Goal: Information Seeking & Learning: Learn about a topic

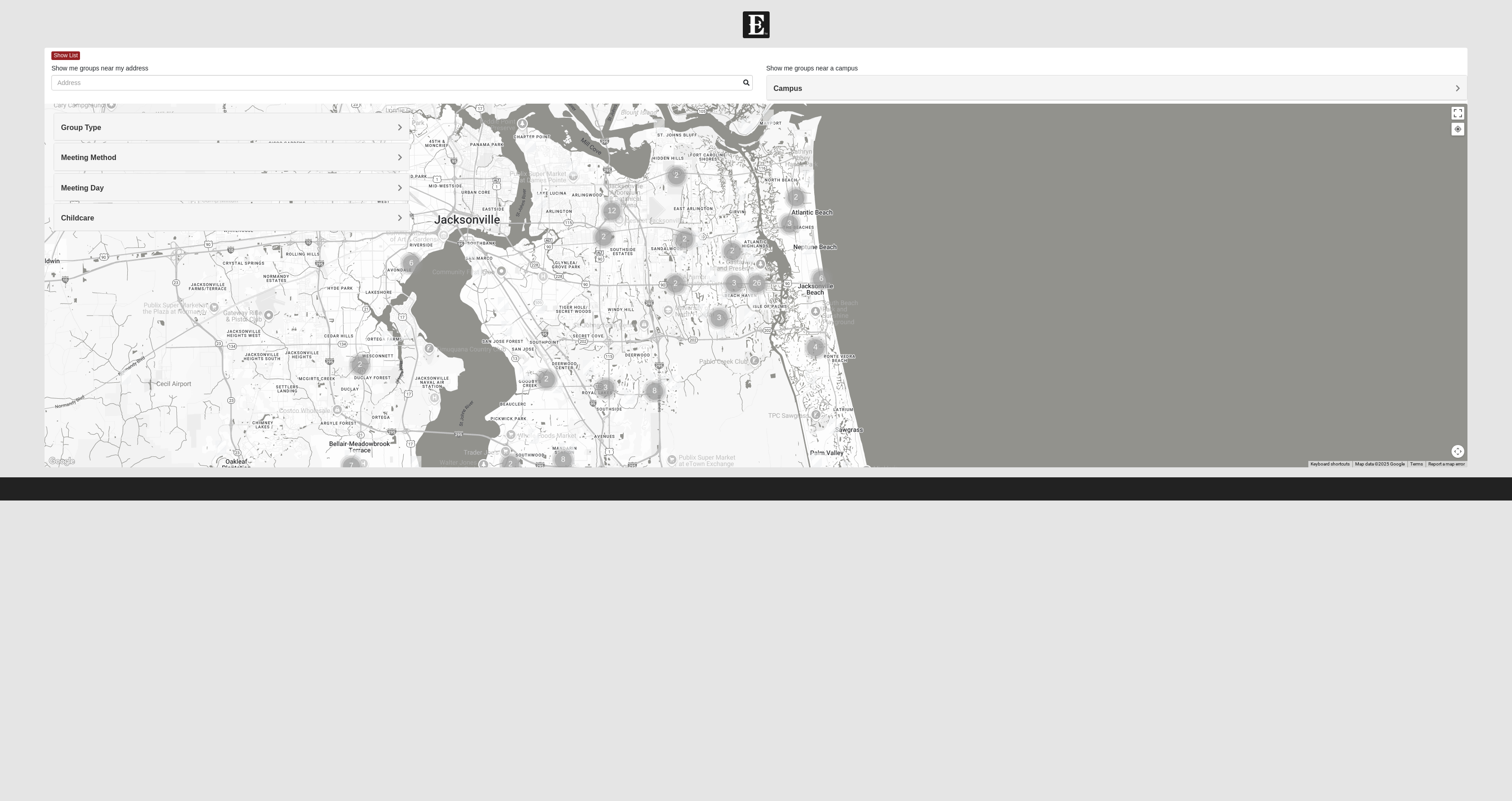
click at [368, 130] on h4 "Group Type" at bounding box center [231, 128] width 341 height 9
click at [178, 168] on div "Men Only" at bounding box center [231, 166] width 341 height 13
click at [284, 162] on h4 "Meeting Method" at bounding box center [231, 158] width 341 height 9
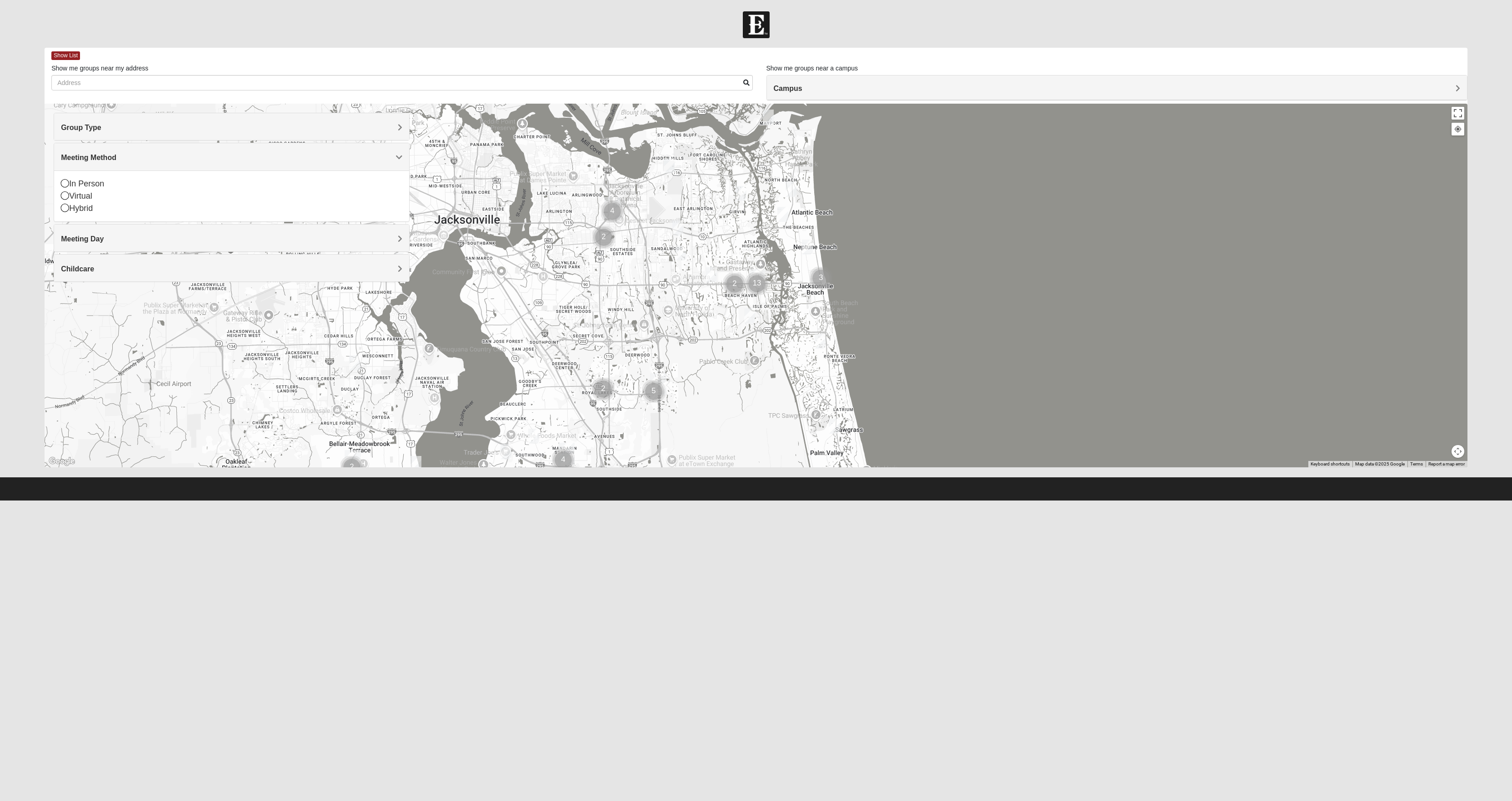
drag, startPoint x: 288, startPoint y: 33, endPoint x: 286, endPoint y: 38, distance: 5.4
click at [288, 34] on div at bounding box center [756, 24] width 1512 height 27
click at [286, 501] on html "Log In Find A Group Error Show List Loading Groups" at bounding box center [756, 250] width 1512 height 501
click at [116, 161] on span "Meeting Method" at bounding box center [88, 158] width 56 height 8
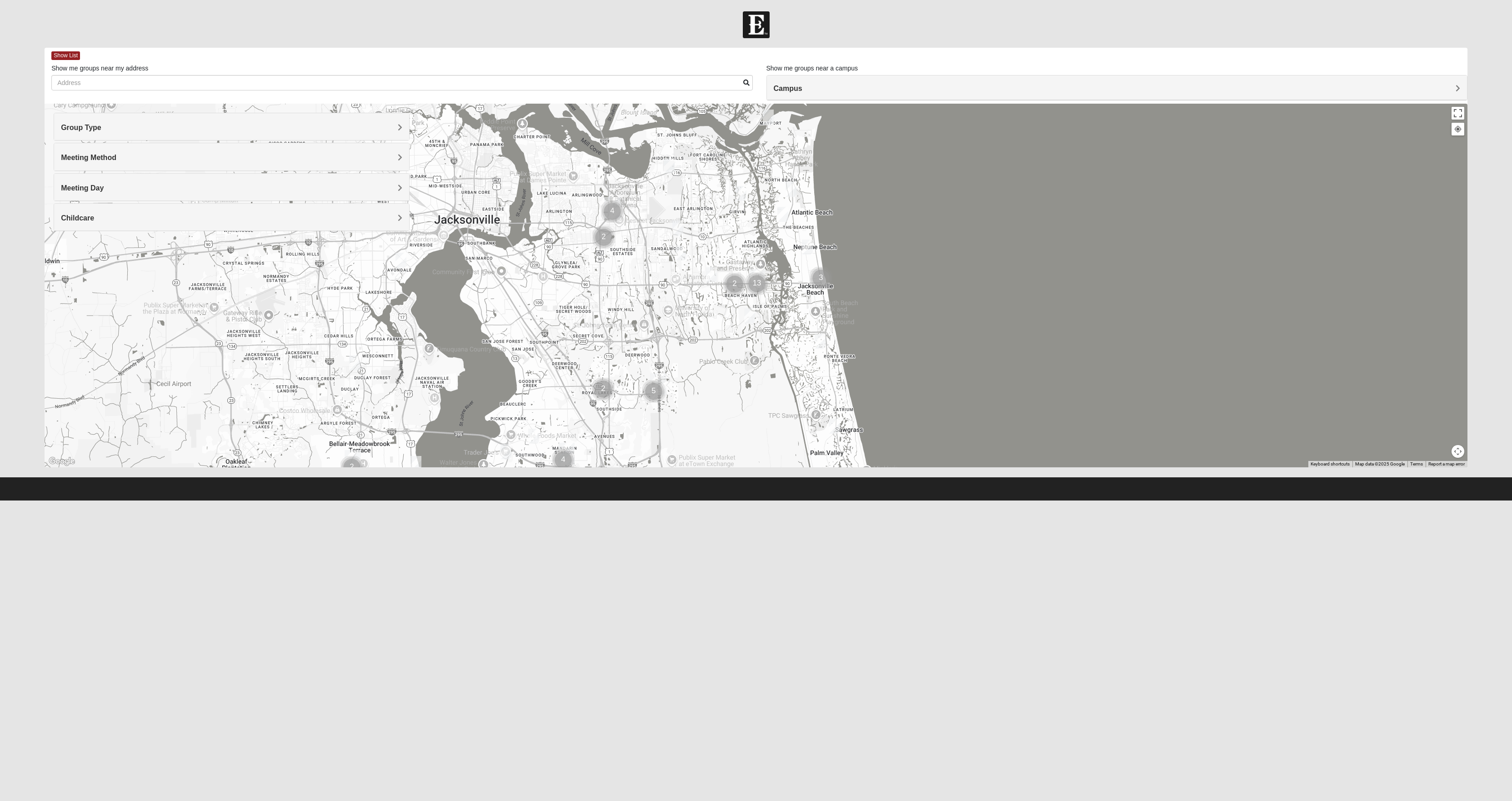
click at [757, 281] on img "Cluster of 13 groups" at bounding box center [757, 284] width 23 height 23
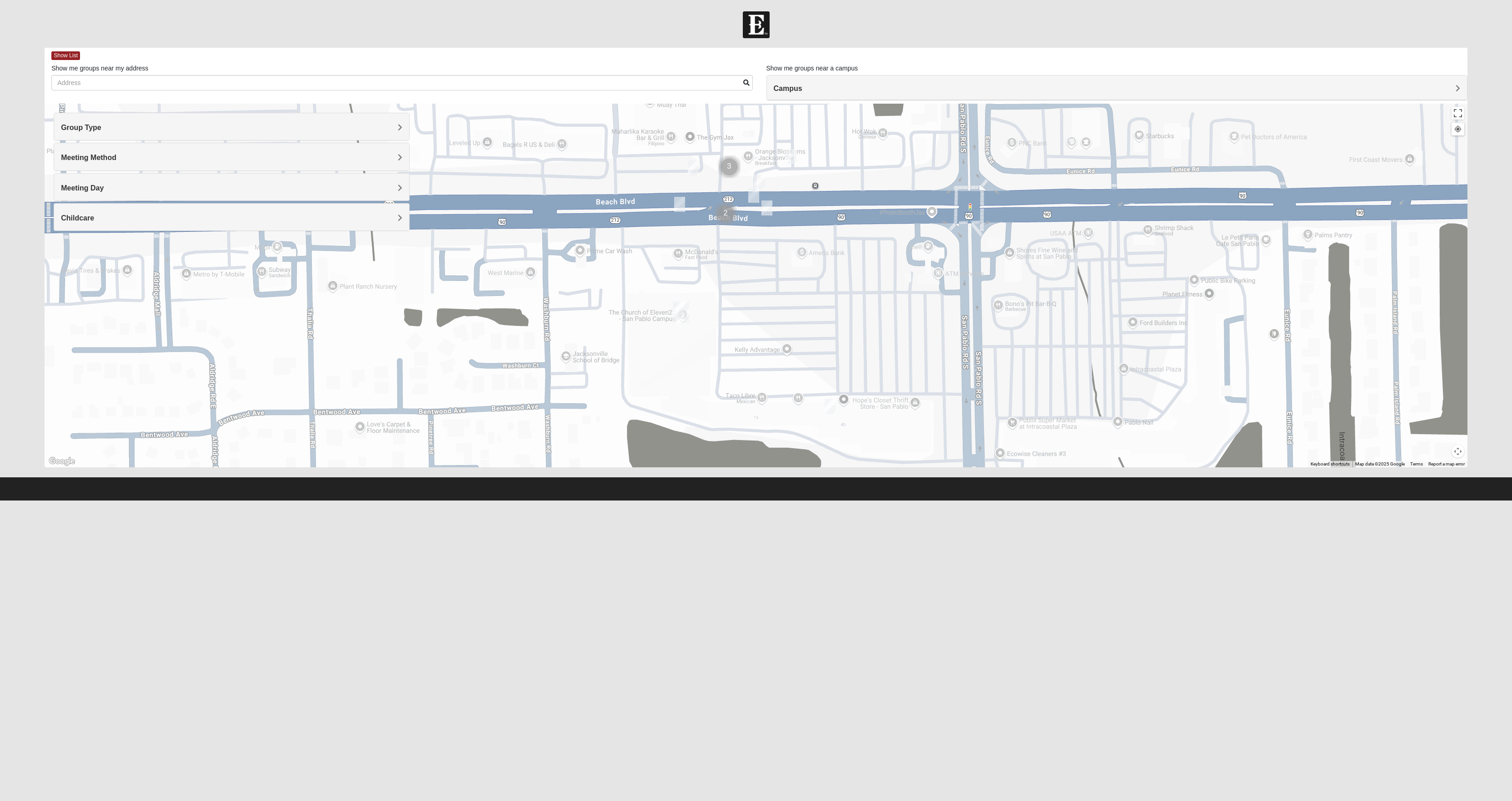
click at [681, 313] on img "San Pablo" at bounding box center [681, 312] width 16 height 22
click at [829, 89] on div "Campus" at bounding box center [1117, 88] width 700 height 24
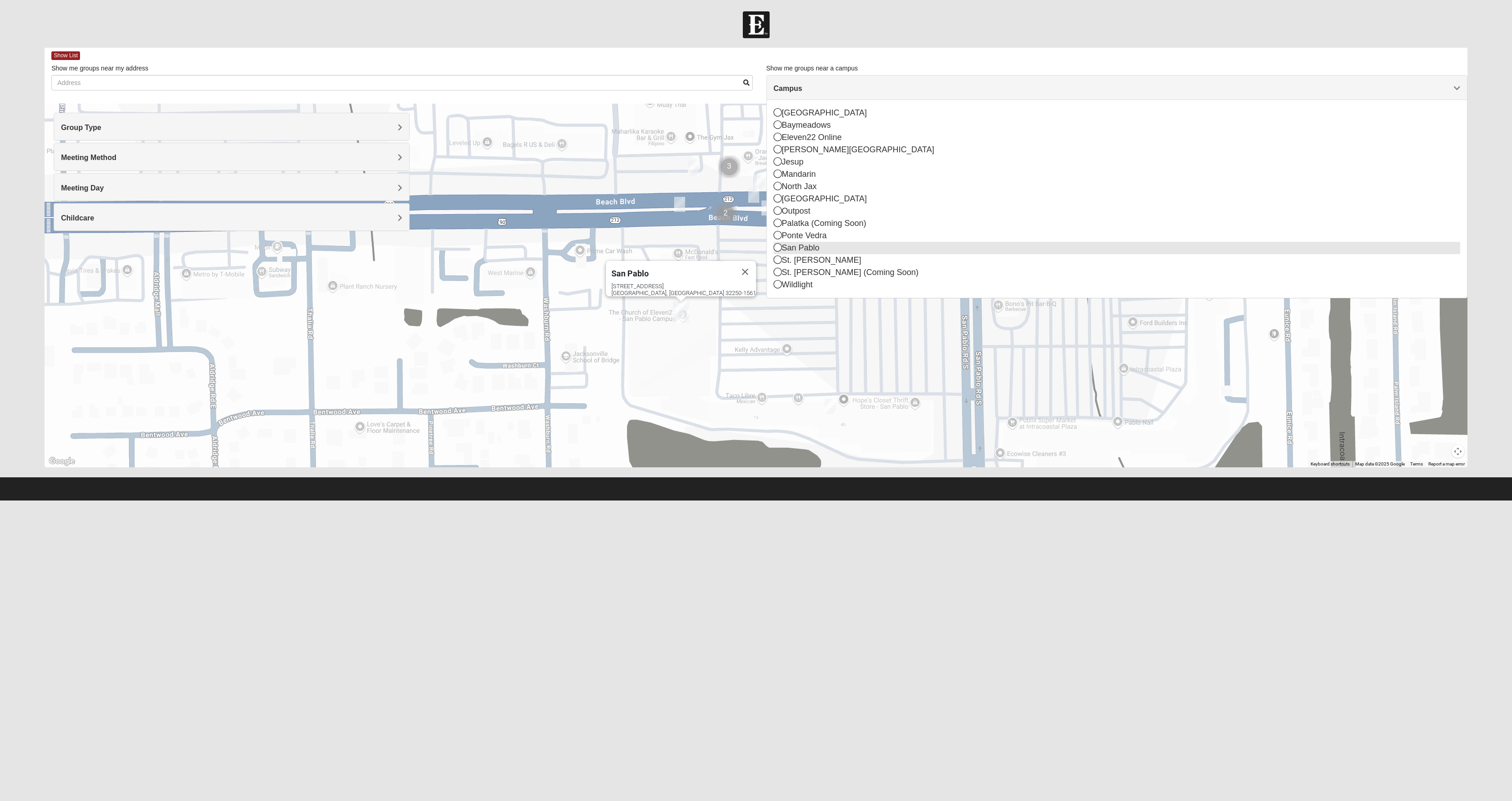
click at [807, 251] on div "San Pablo" at bounding box center [1117, 248] width 687 height 13
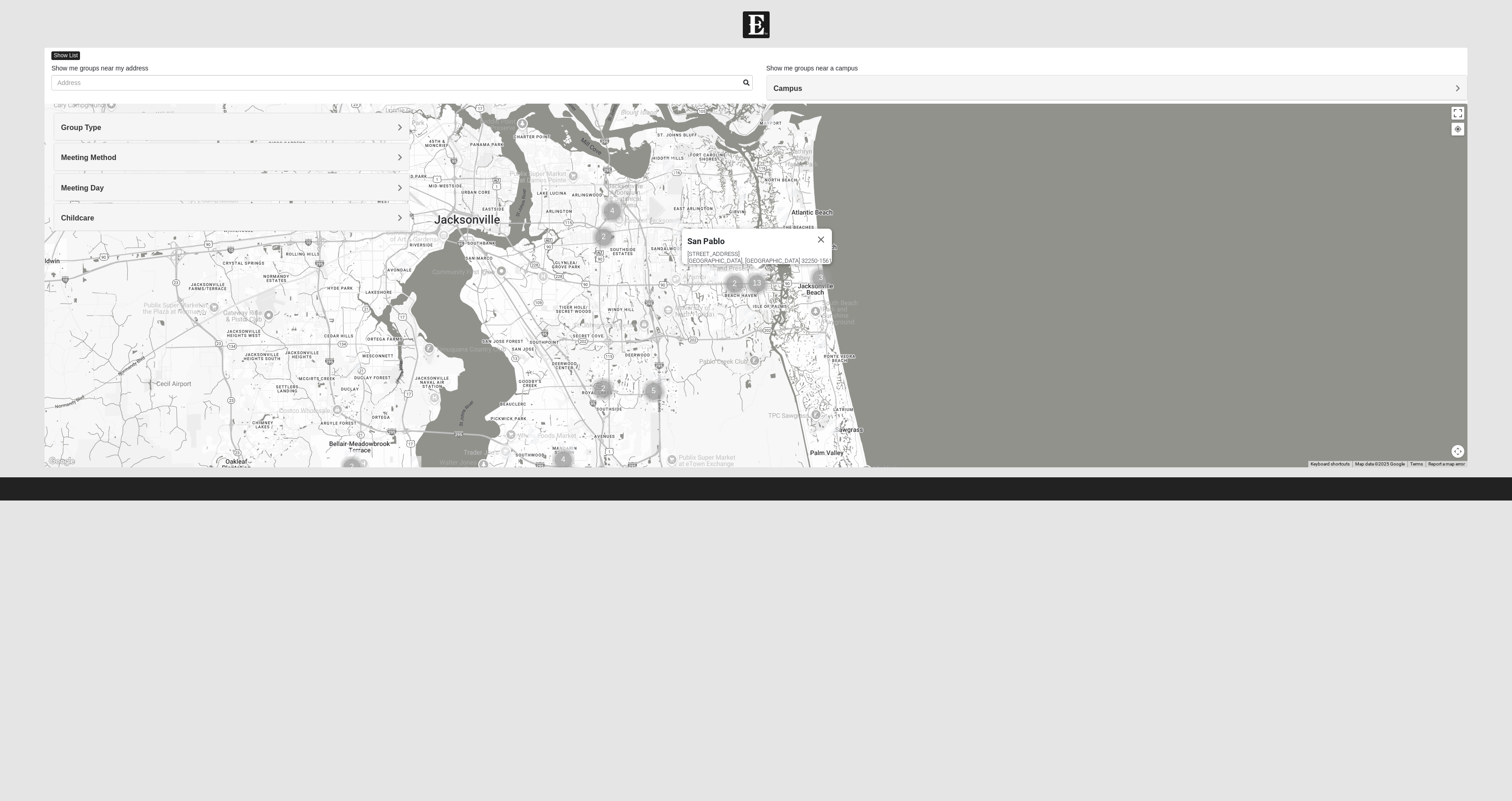
click at [76, 54] on span "Show List" at bounding box center [66, 56] width 29 height 9
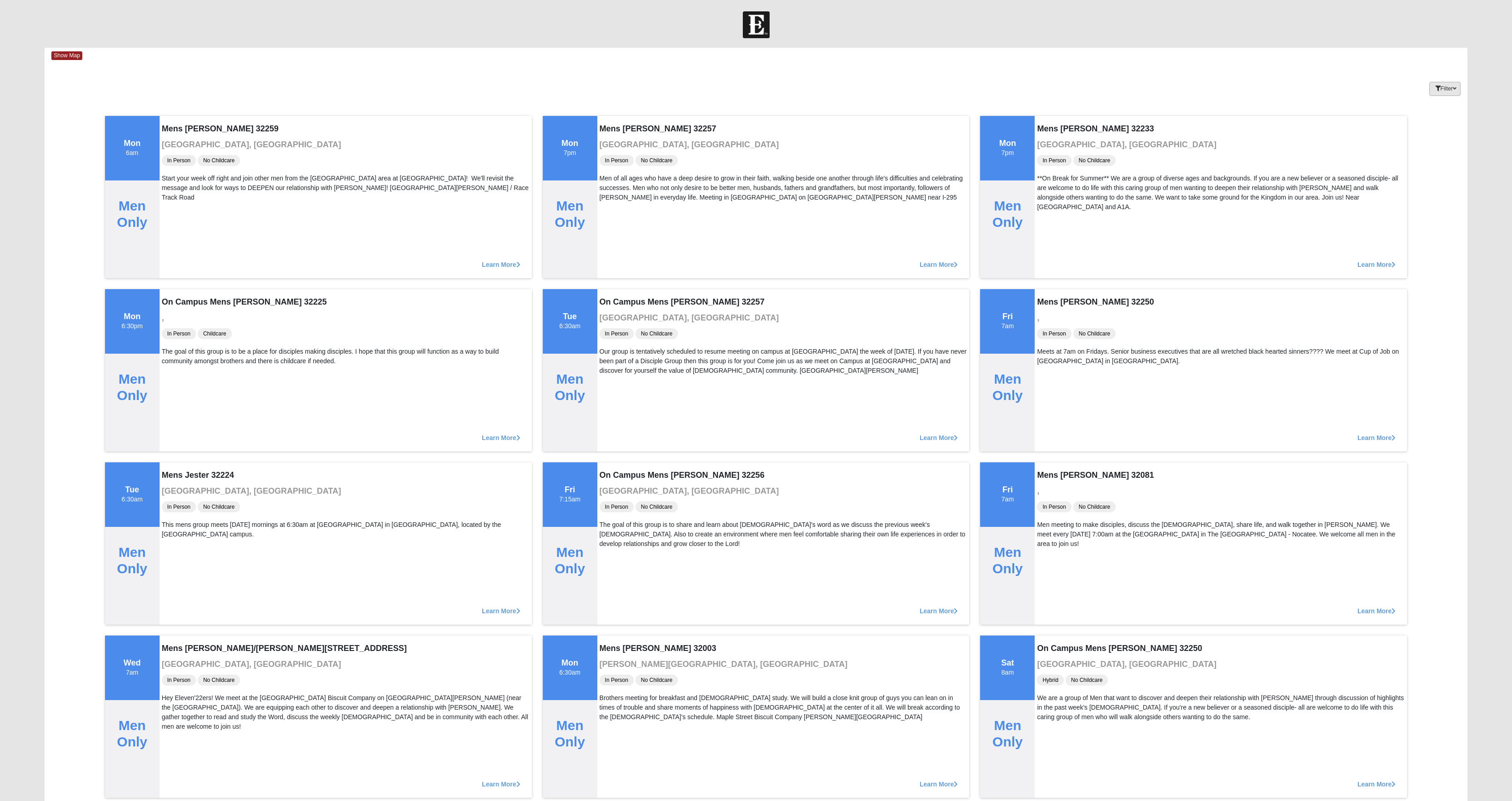
click at [1453, 91] on icon "button" at bounding box center [1455, 88] width 4 height 6
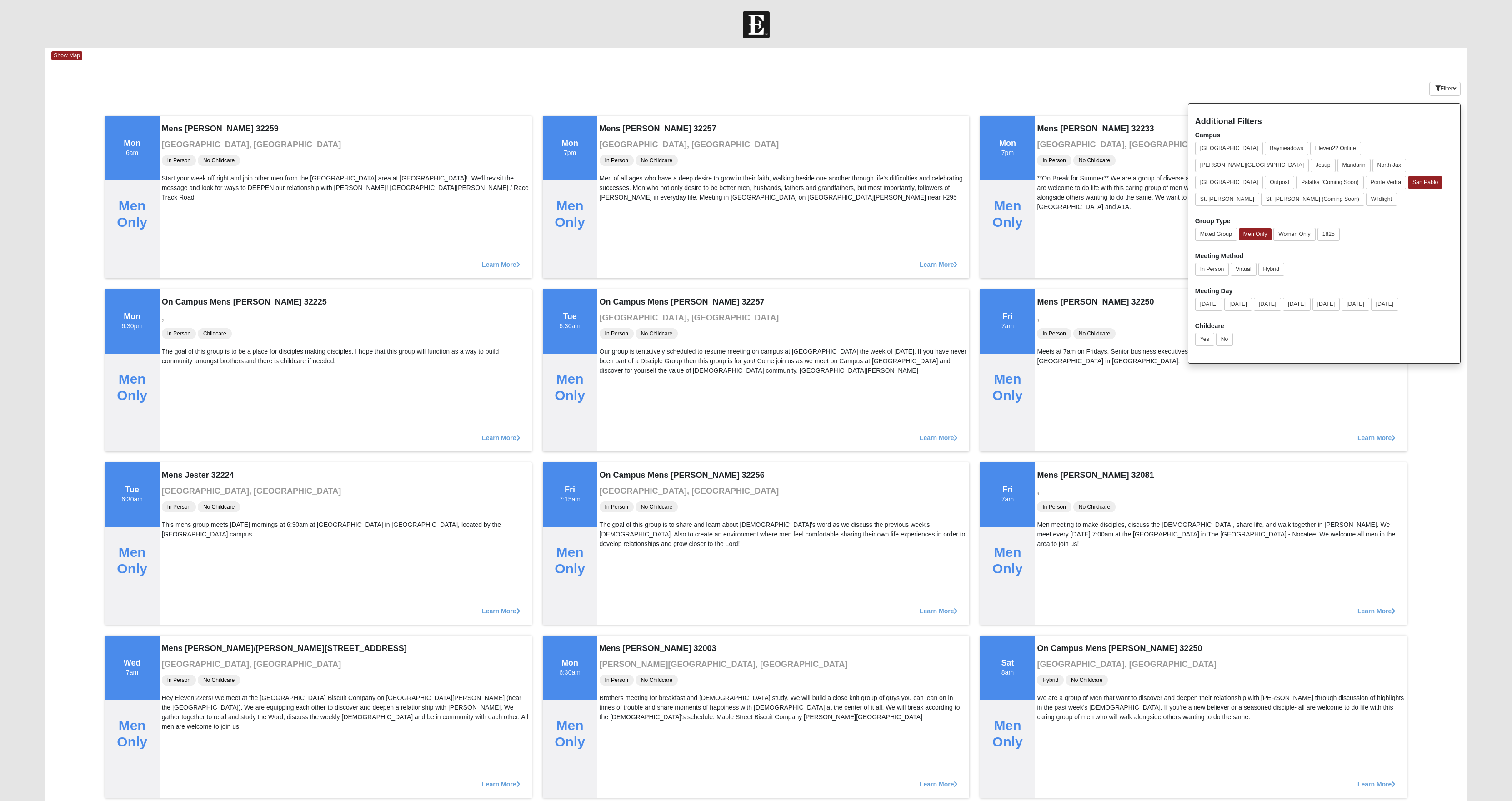
click at [402, 60] on div "Show Map" at bounding box center [759, 55] width 1416 height 16
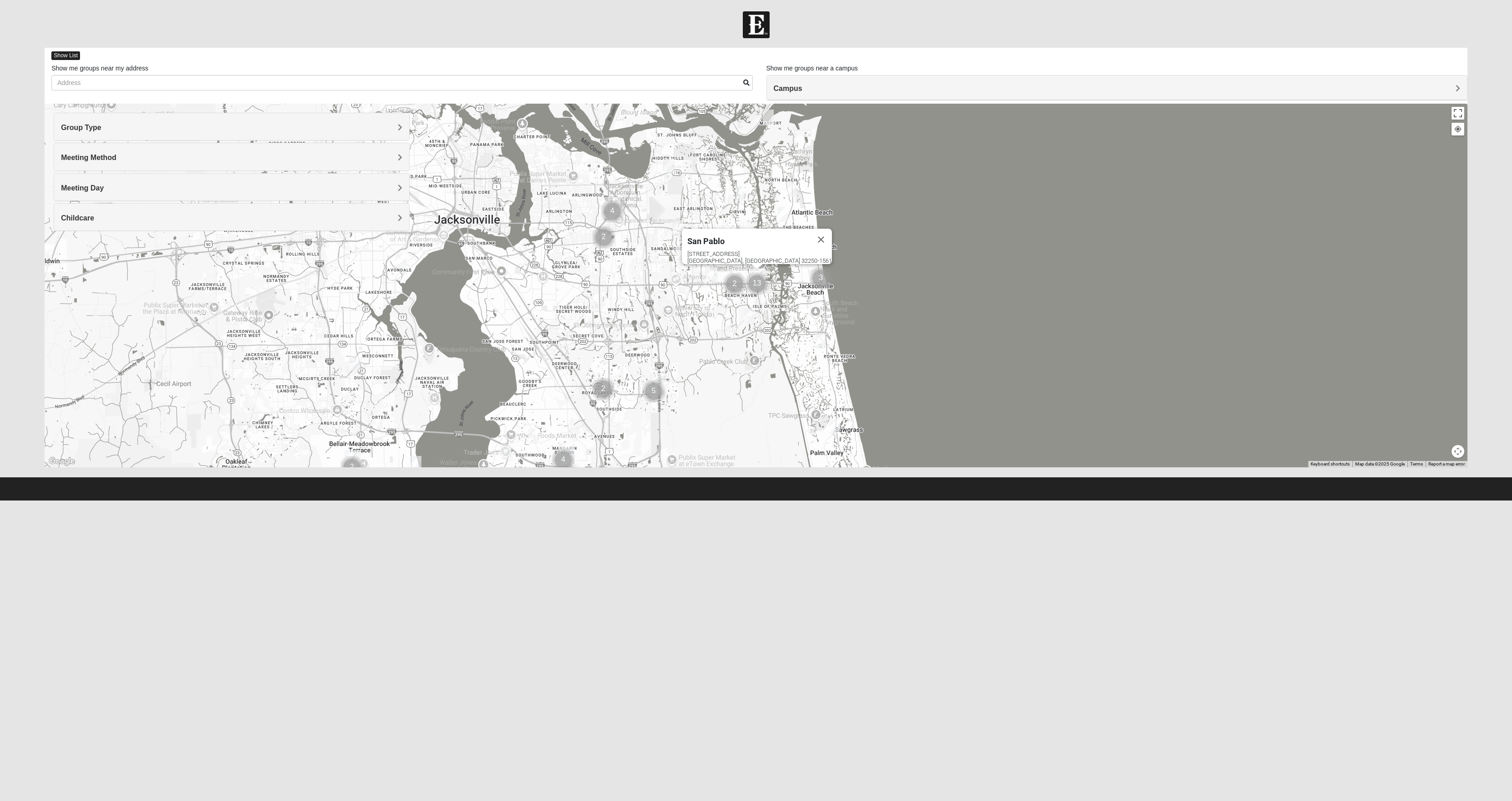
click at [68, 58] on span "Show List" at bounding box center [66, 56] width 29 height 9
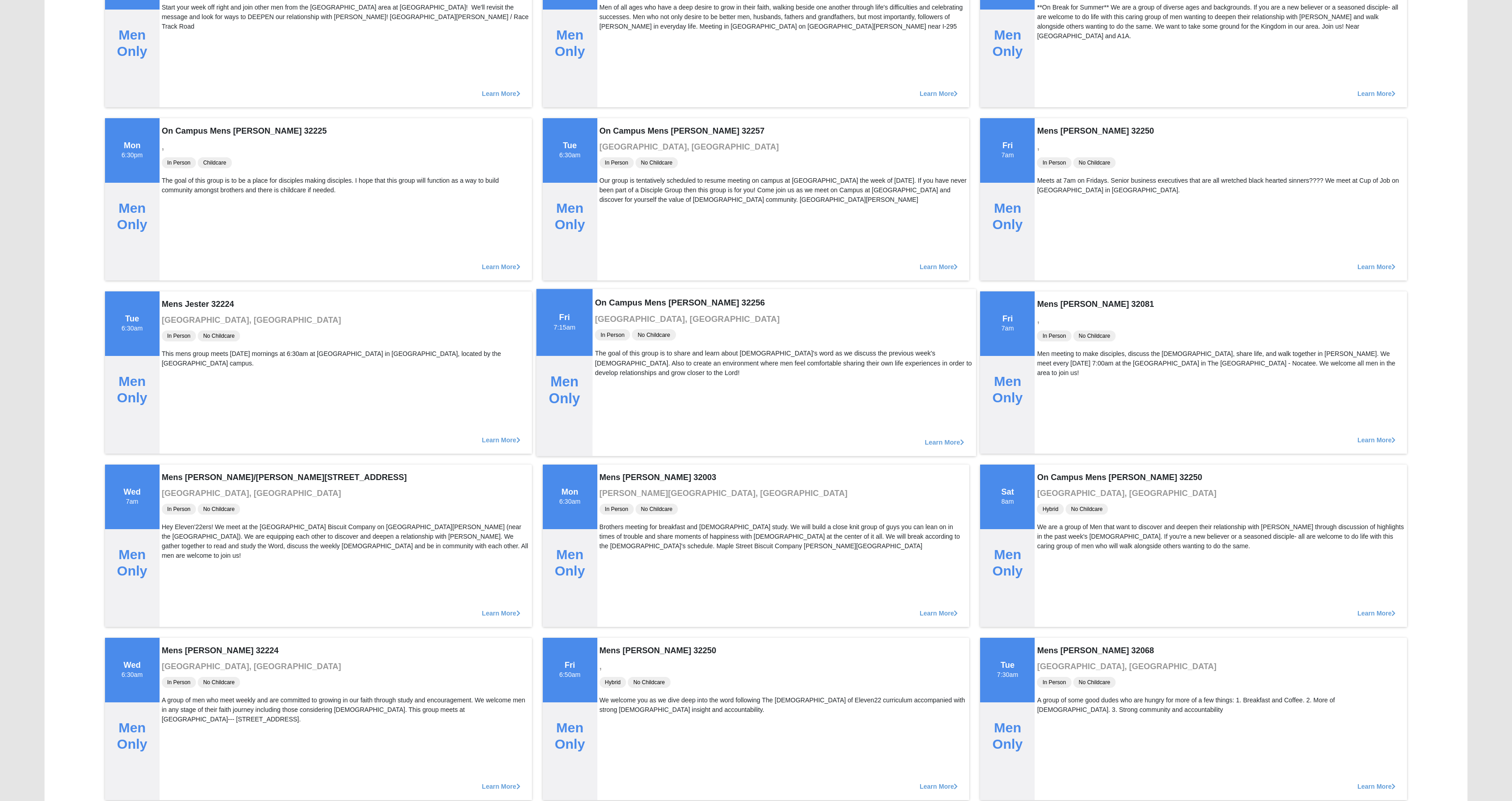
scroll to position [172, 0]
click at [947, 436] on span "Learn More" at bounding box center [944, 436] width 39 height 0
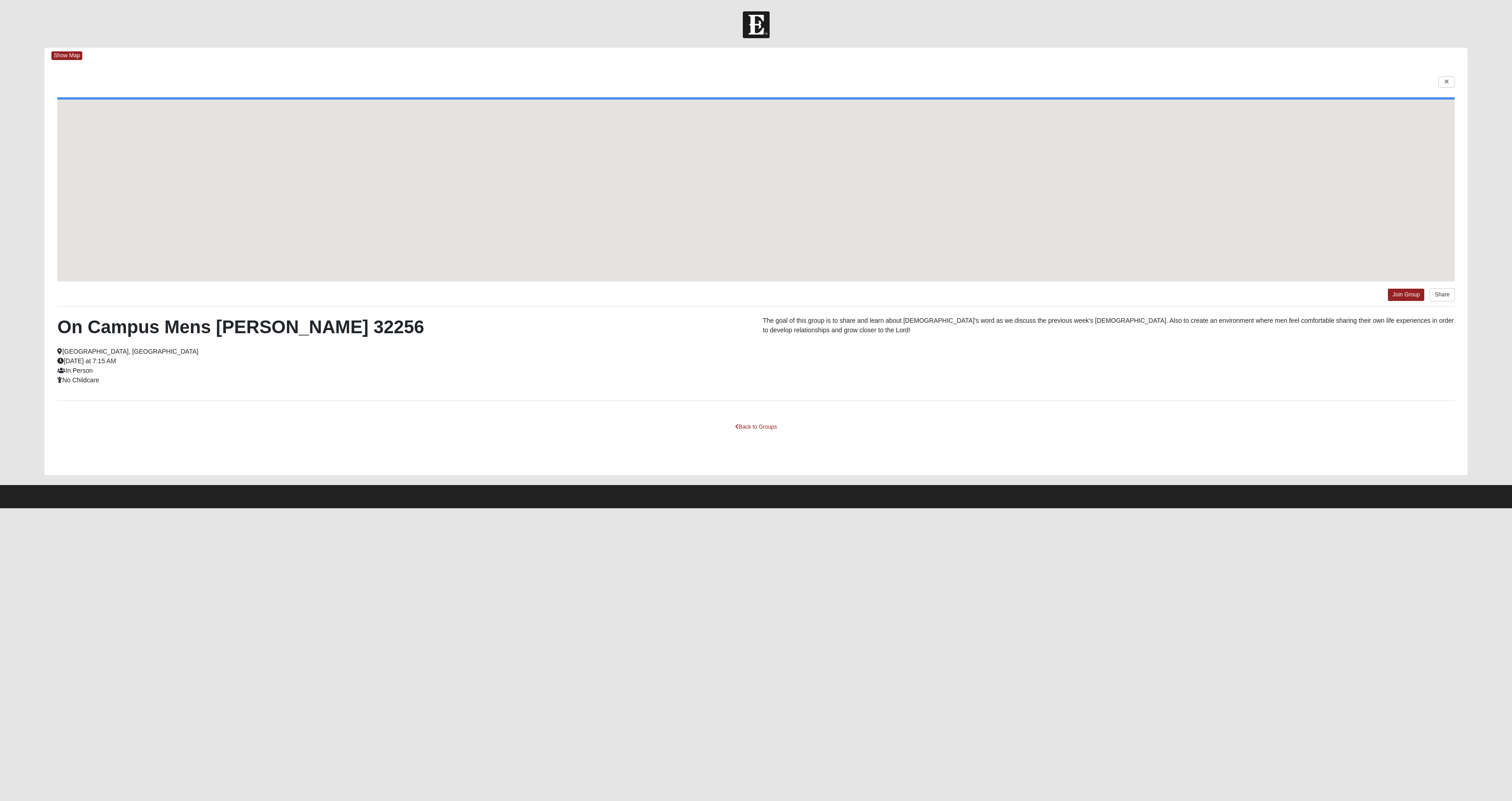
scroll to position [0, 0]
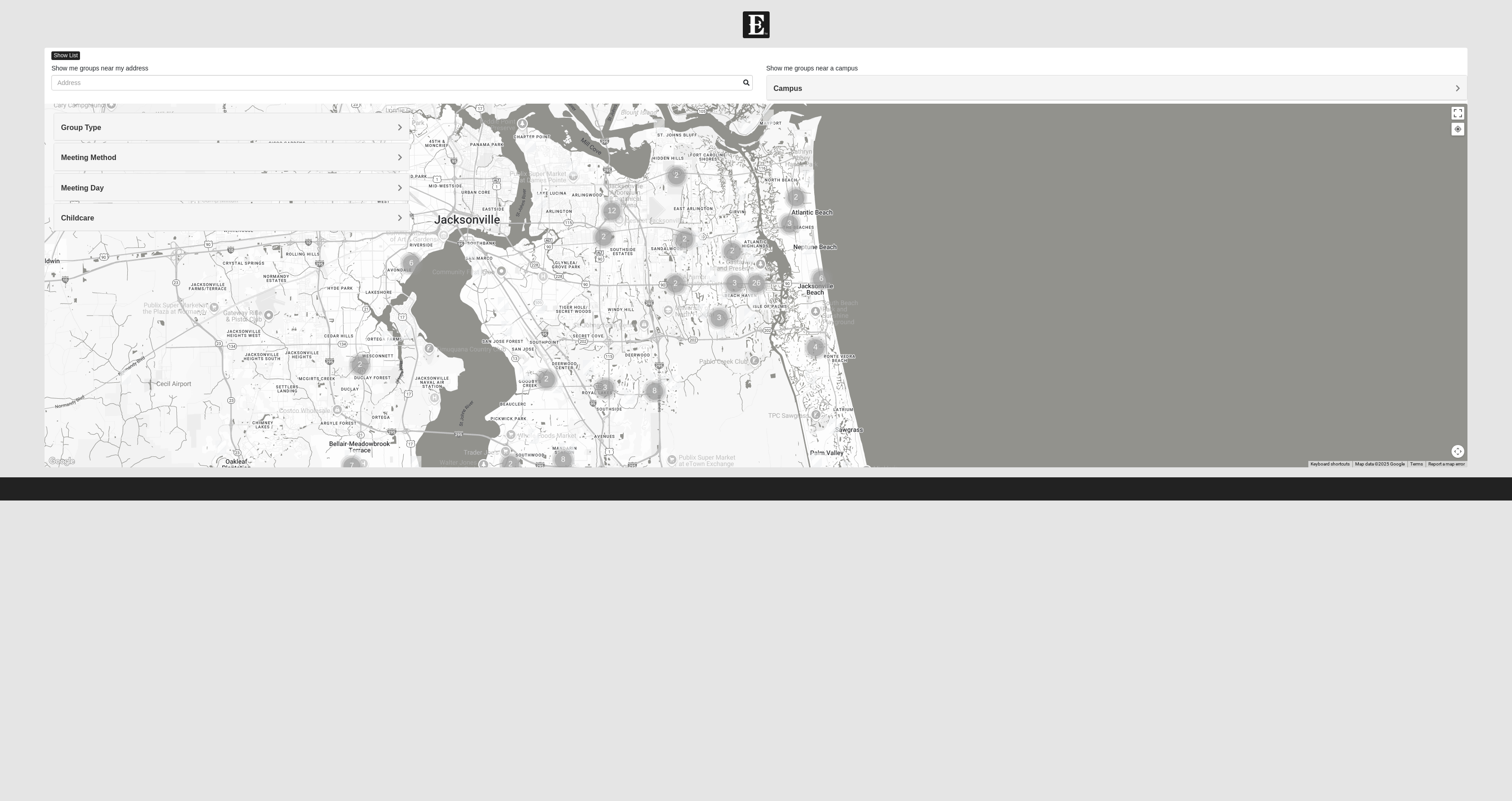
click at [66, 58] on span "Show List" at bounding box center [66, 56] width 29 height 9
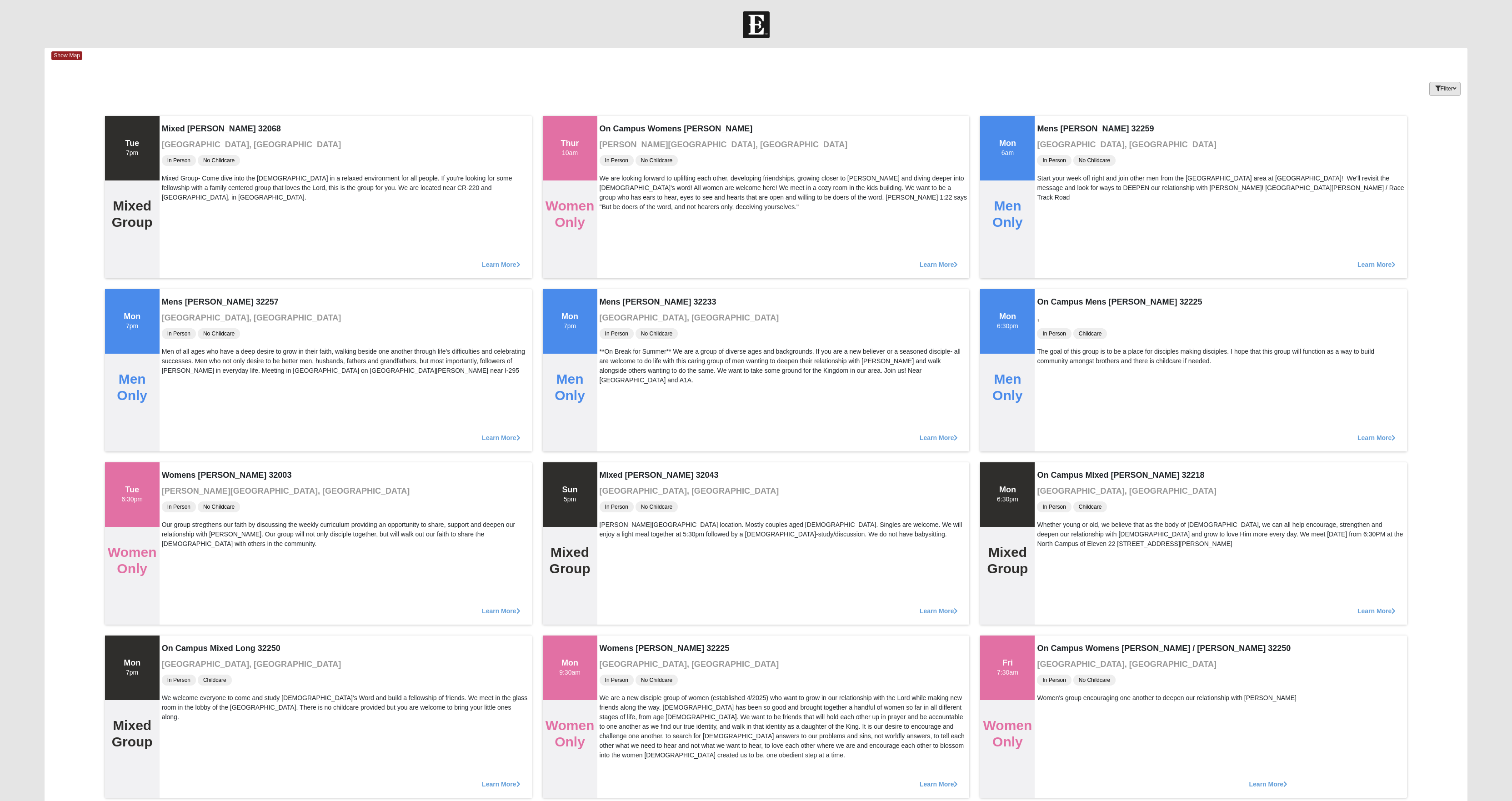
click at [1429, 92] on button "Filter" at bounding box center [1445, 89] width 31 height 14
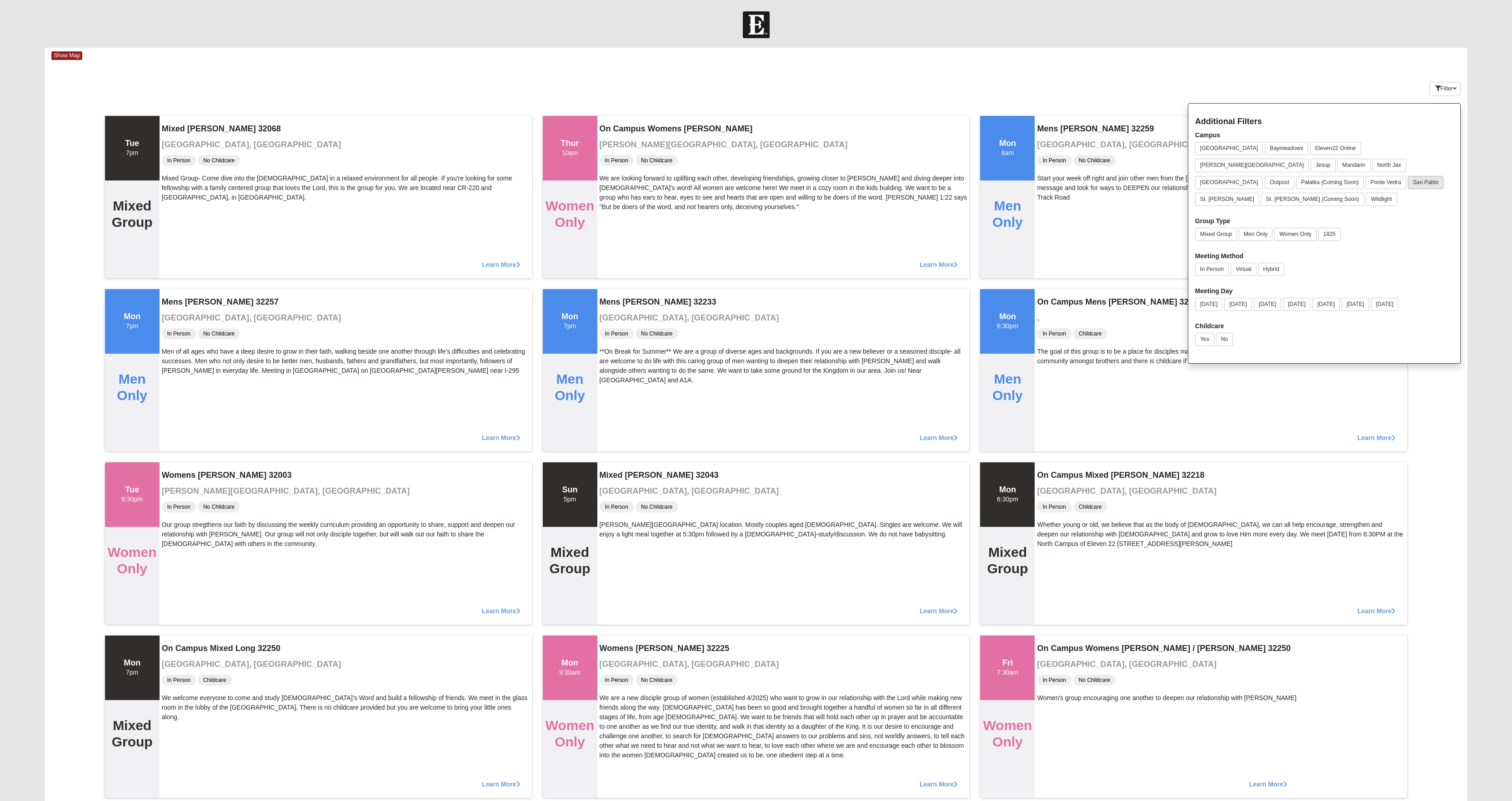
click at [1408, 189] on button "San Pablo" at bounding box center [1426, 182] width 36 height 13
click at [1239, 241] on button "Men Only" at bounding box center [1256, 234] width 34 height 13
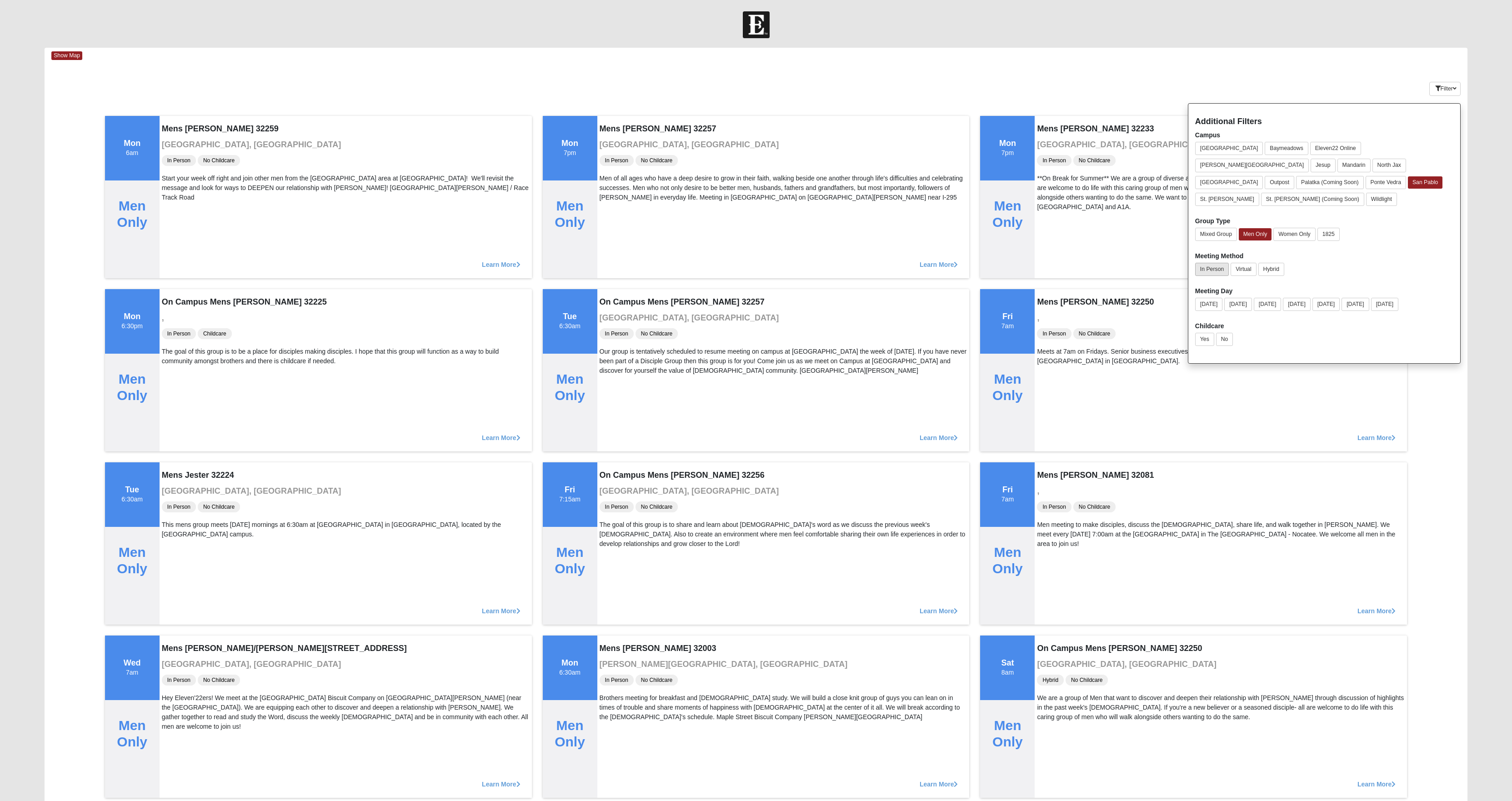
click at [1196, 276] on button "In Person" at bounding box center [1212, 269] width 34 height 13
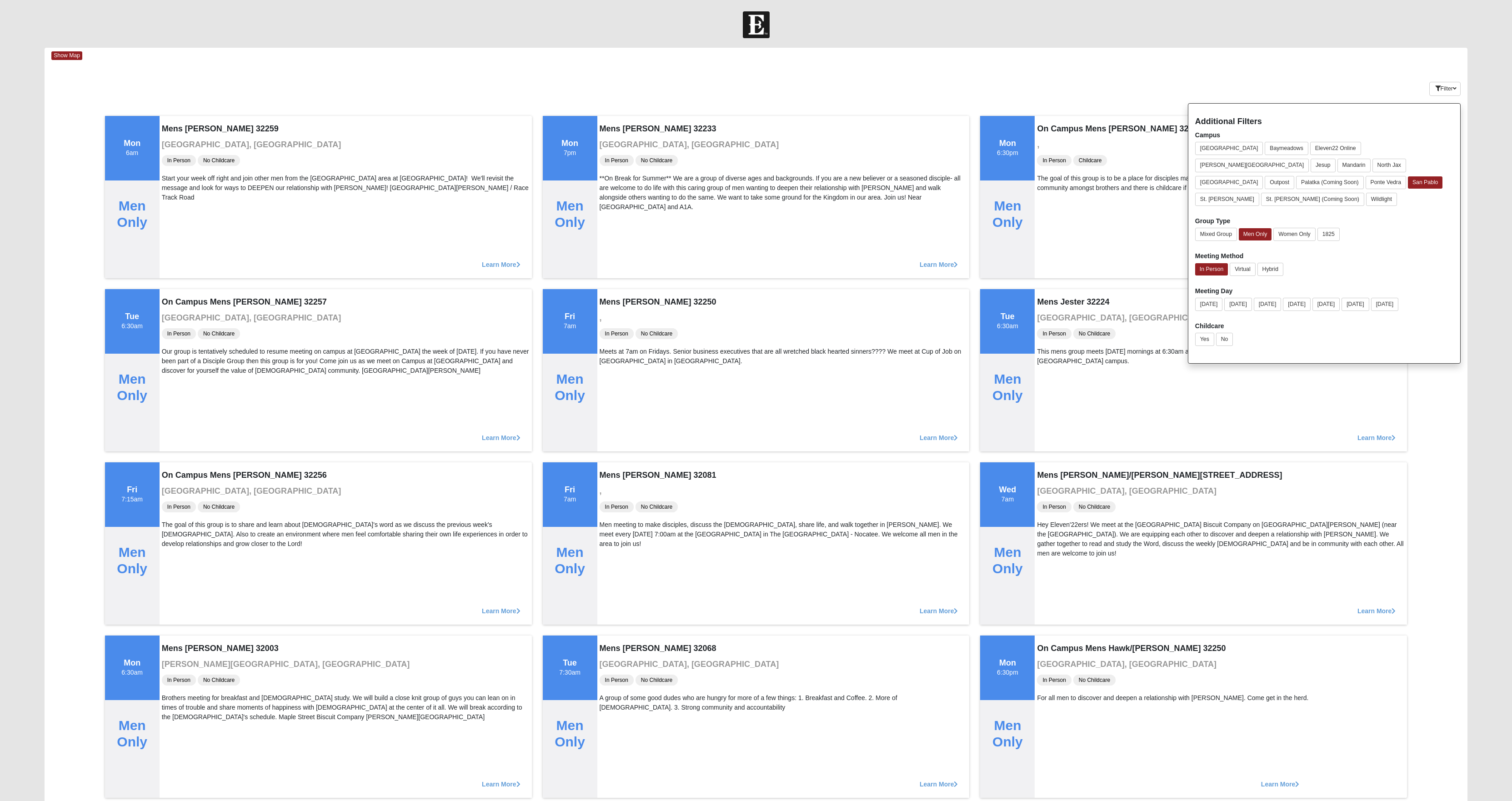
click at [356, 74] on div "Keywords Filter Additional Filters Campus Arlington Baymeadows Eleven22 Online …" at bounding box center [756, 87] width 1423 height 33
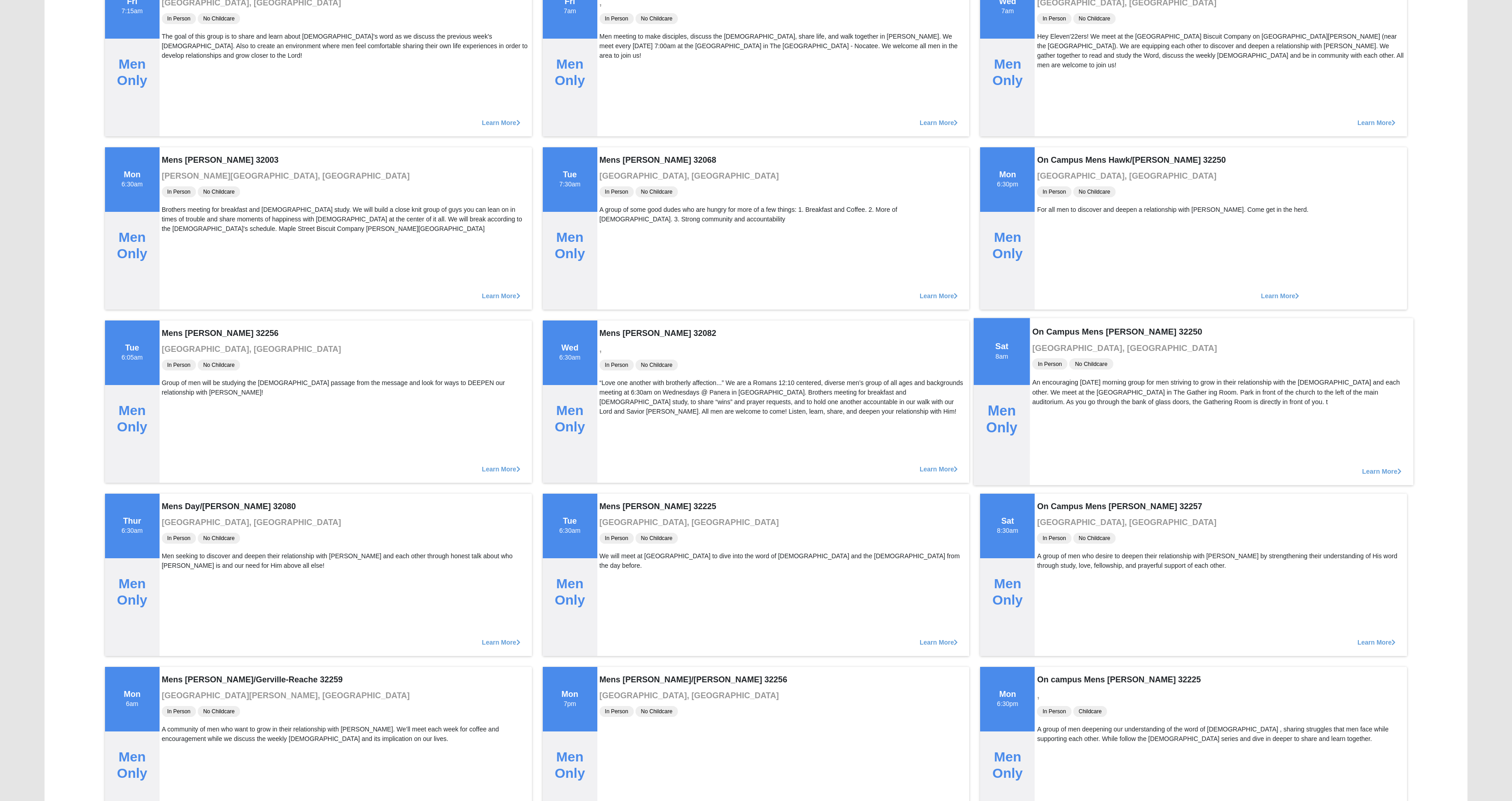
scroll to position [490, 0]
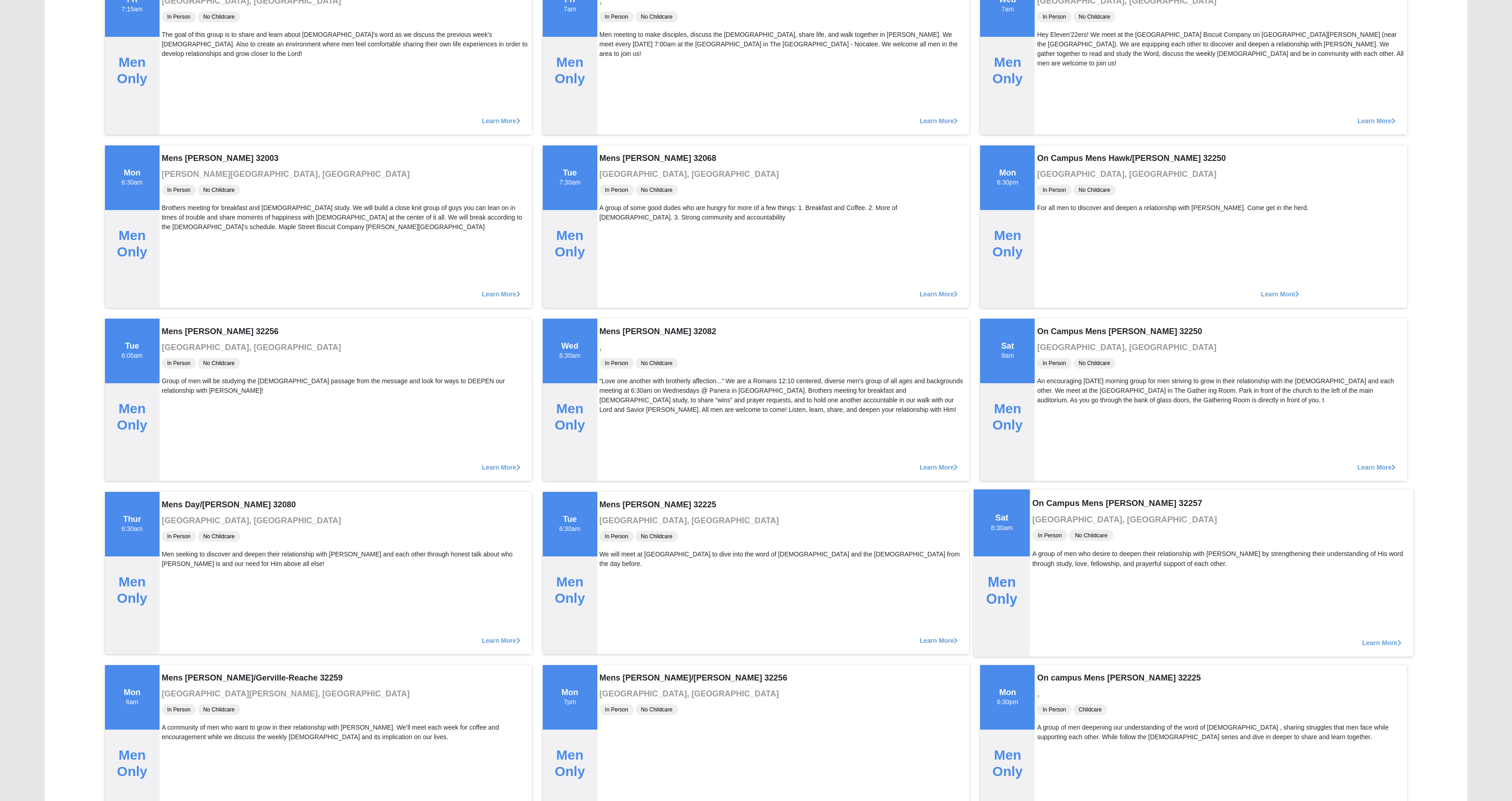
click at [1367, 638] on span "Learn More" at bounding box center [1382, 638] width 39 height 0
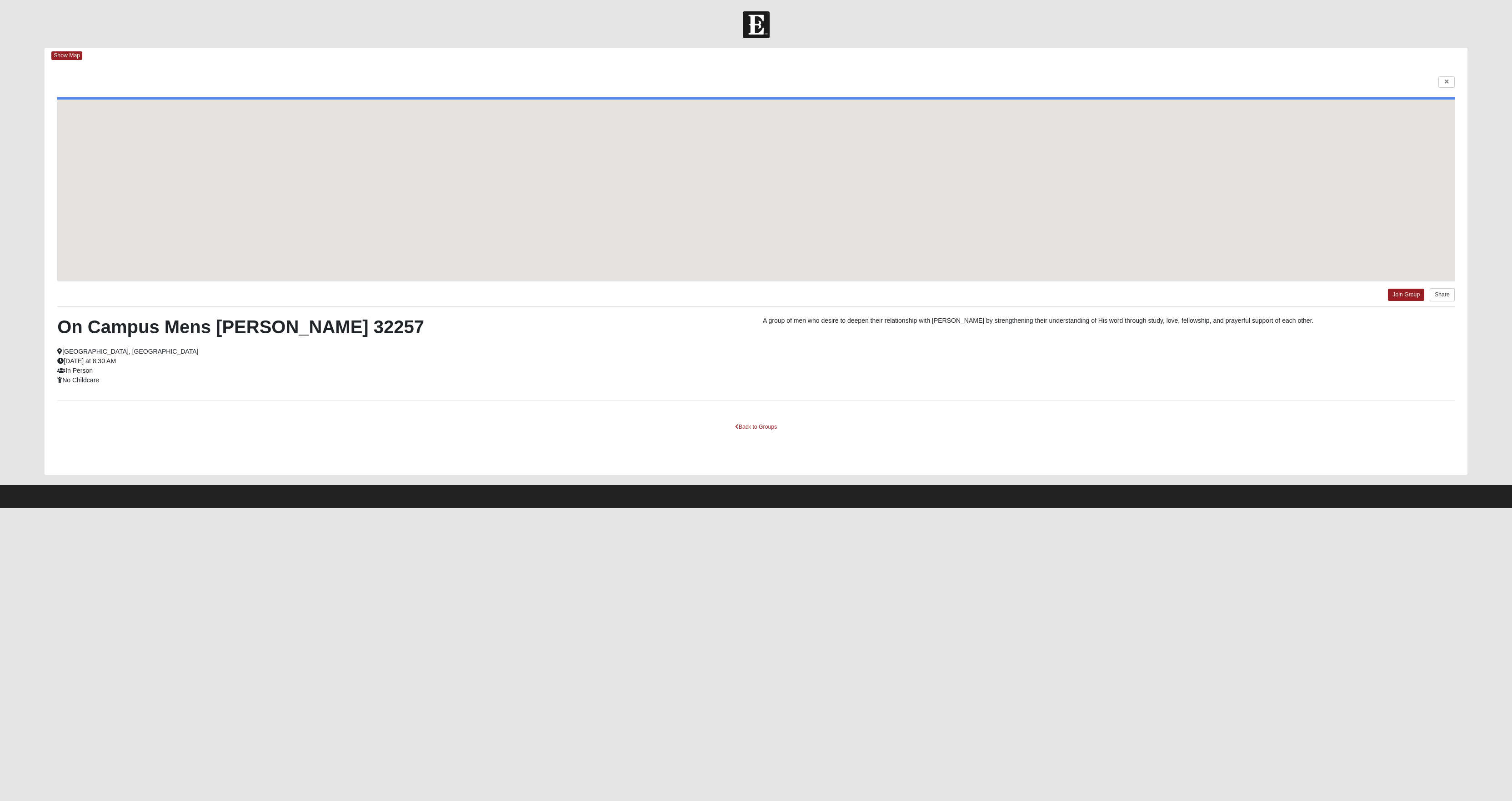
scroll to position [492, 0]
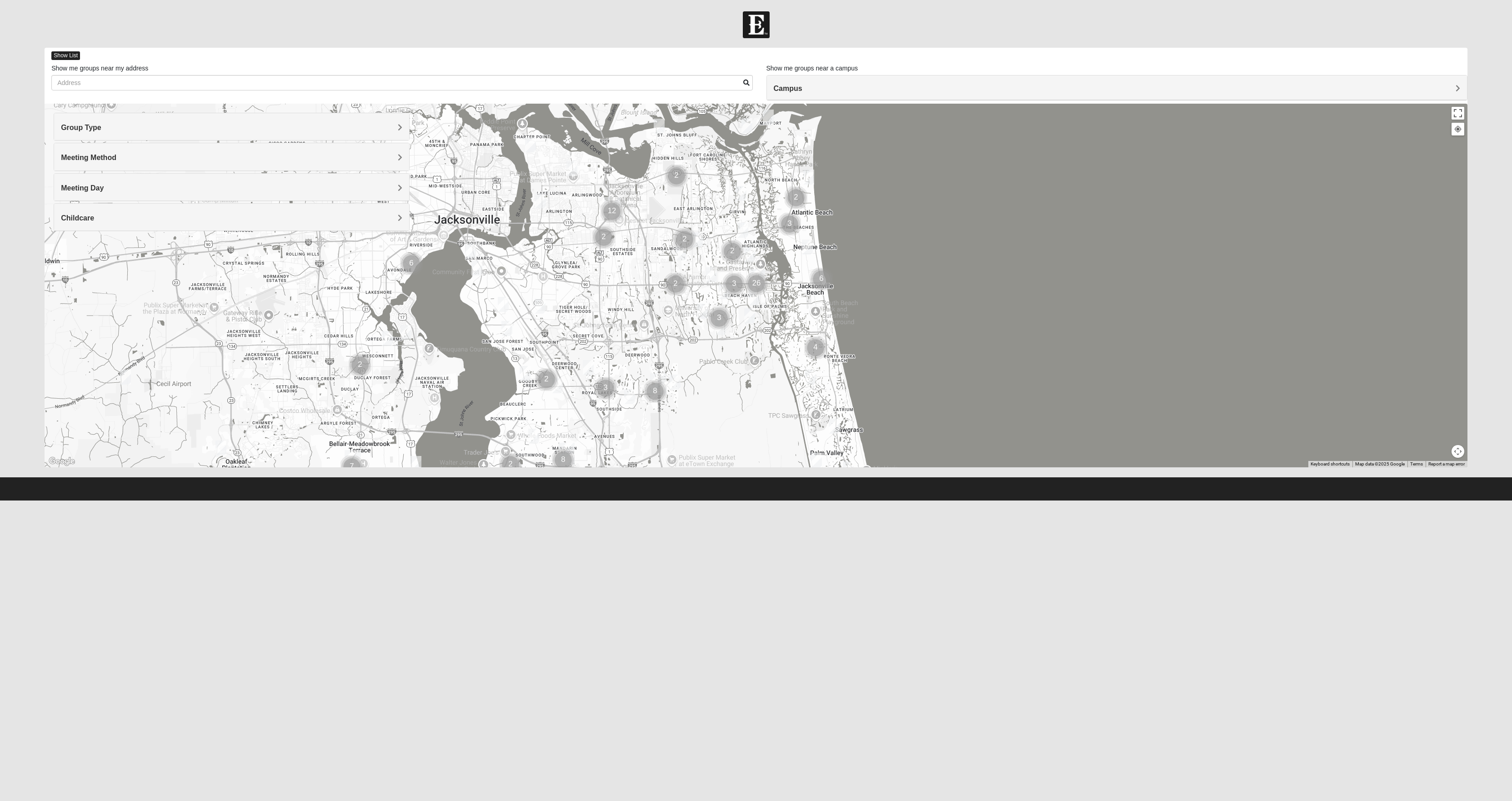
click at [62, 53] on span "Show List" at bounding box center [66, 56] width 29 height 9
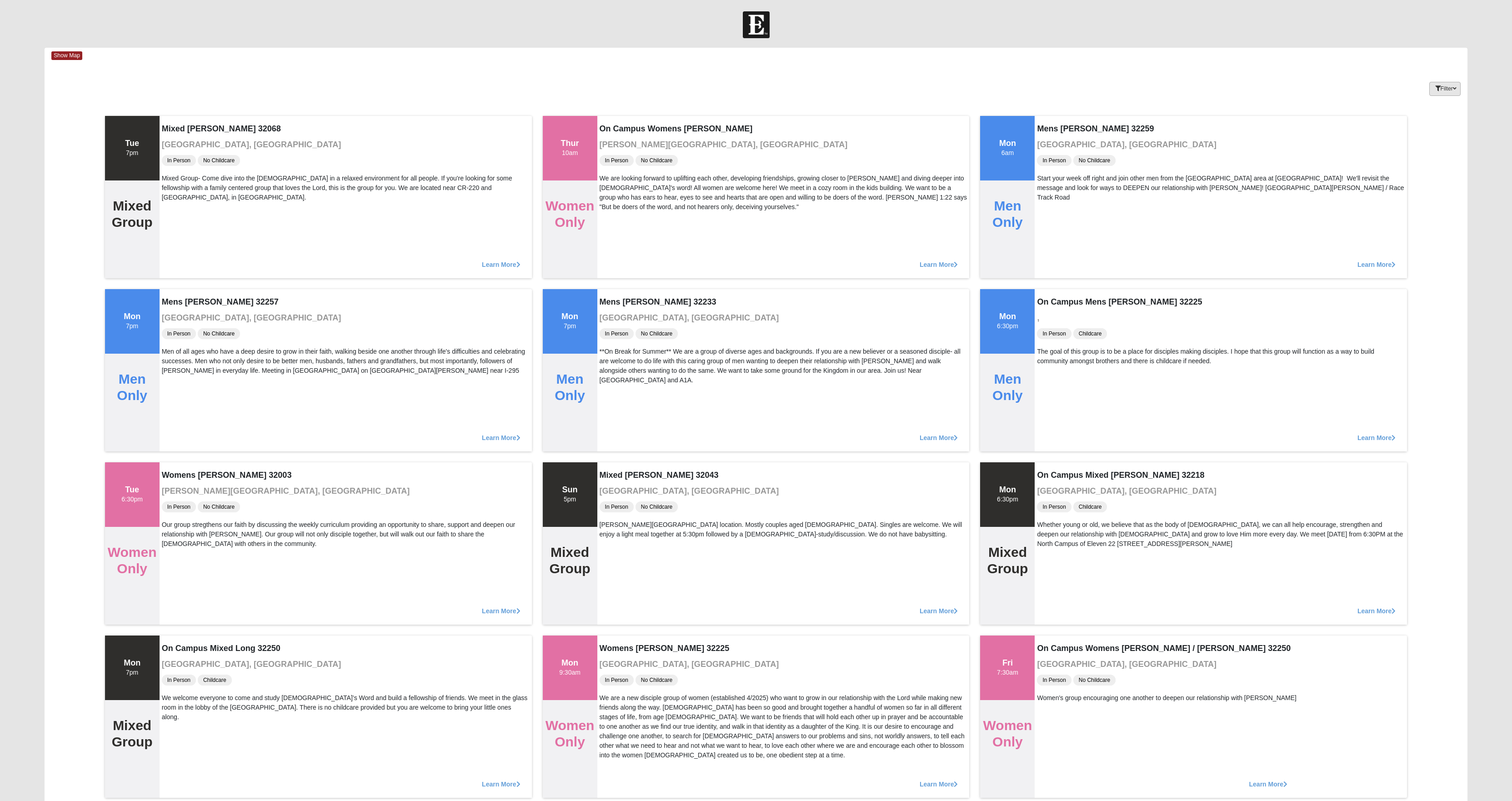
click at [1429, 94] on button "Filter" at bounding box center [1445, 89] width 31 height 14
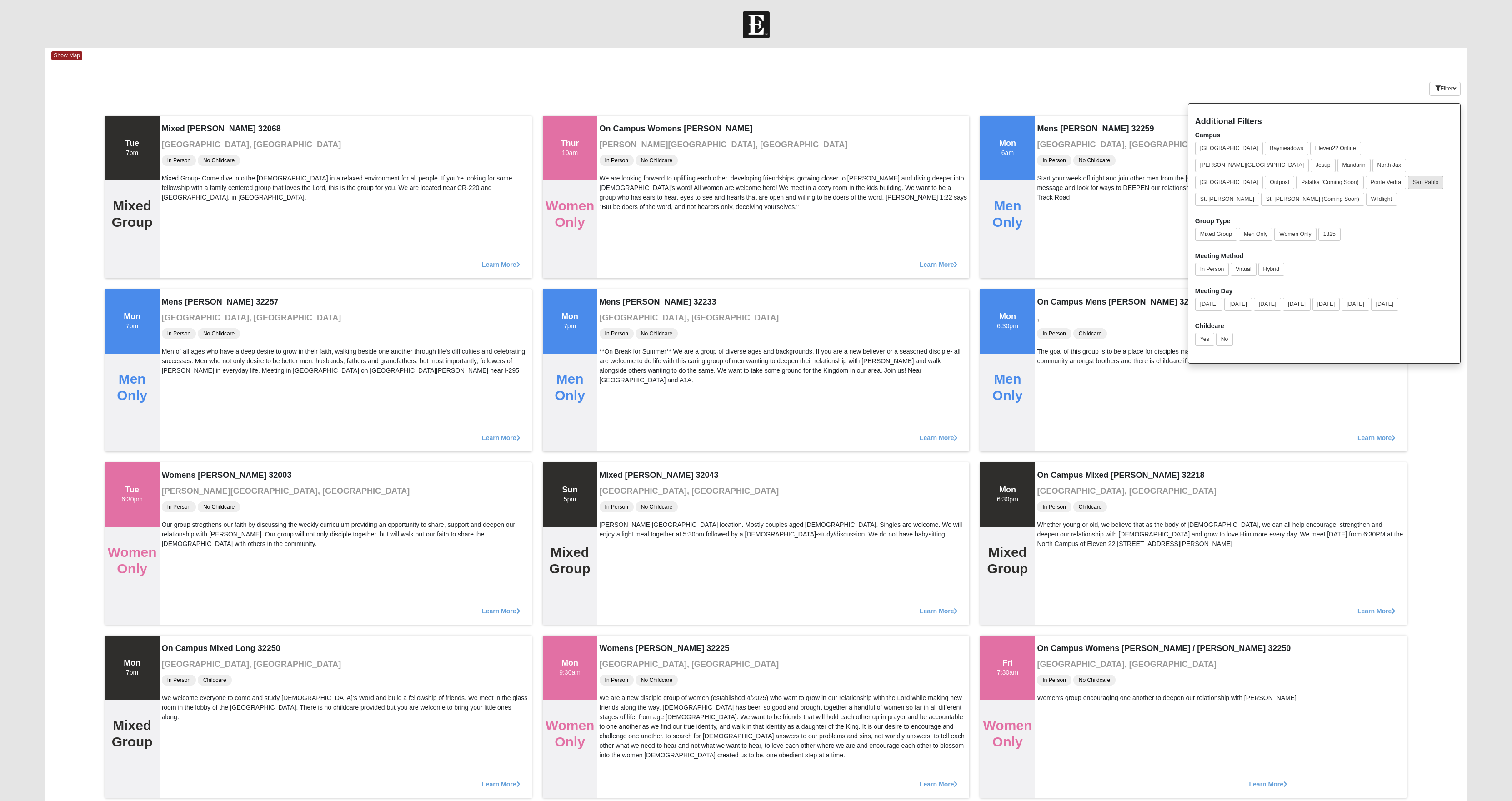
click at [1408, 189] on button "San Pablo" at bounding box center [1426, 182] width 36 height 13
click at [1239, 241] on button "Men Only" at bounding box center [1256, 234] width 34 height 13
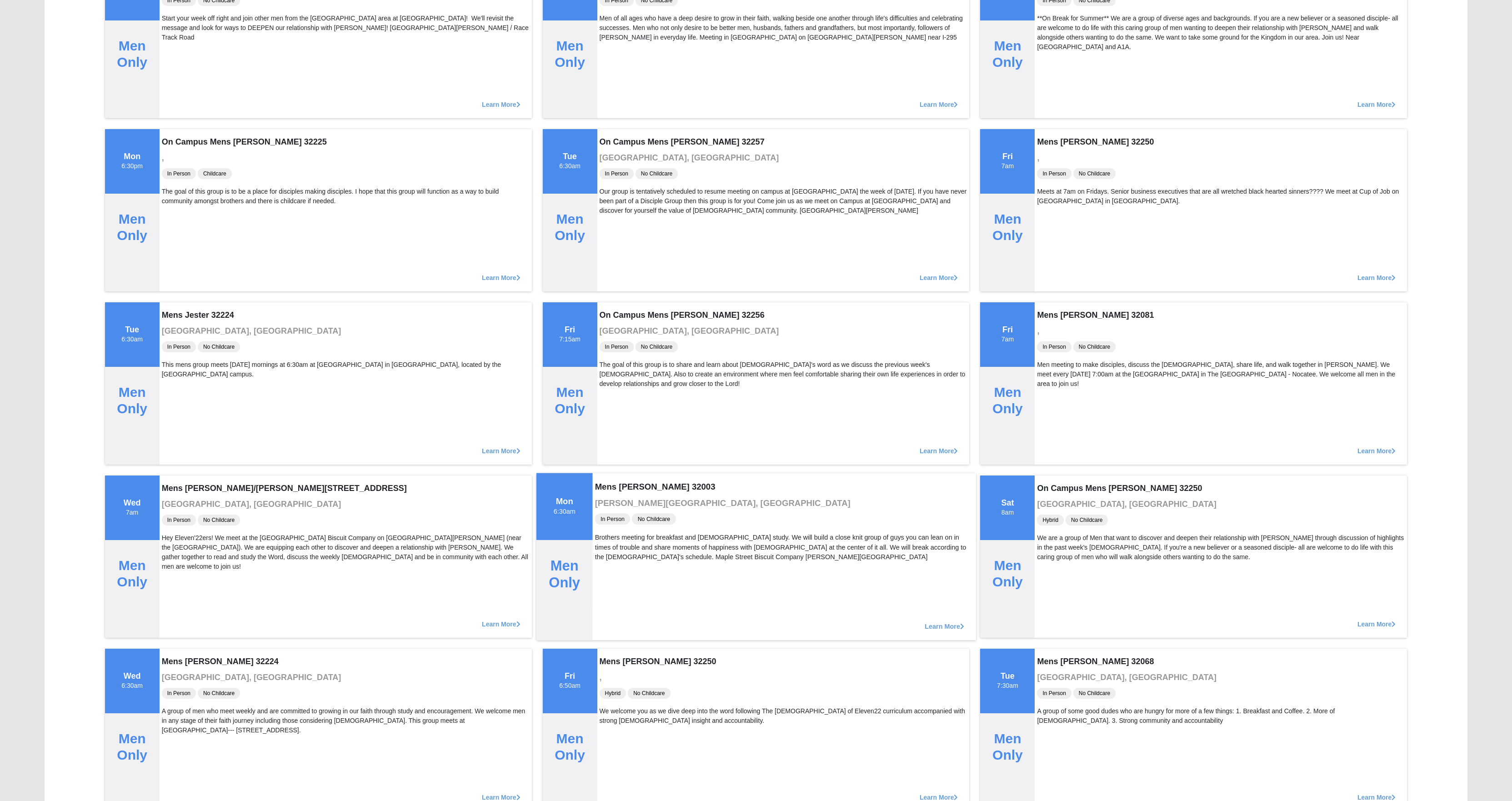
scroll to position [161, 0]
click at [1377, 621] on span "Learn More" at bounding box center [1382, 621] width 39 height 0
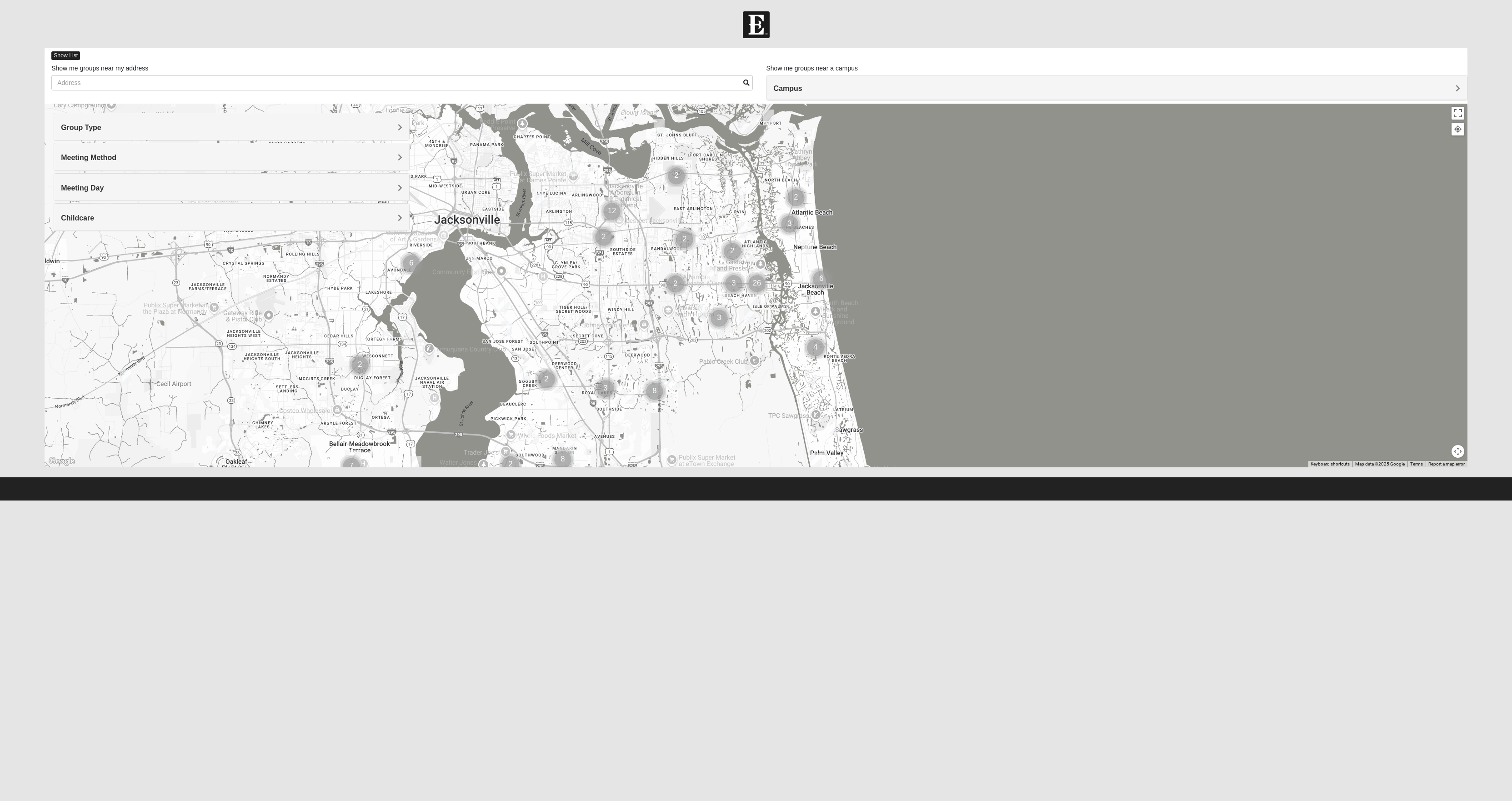
click at [78, 54] on span "Show List" at bounding box center [66, 56] width 29 height 9
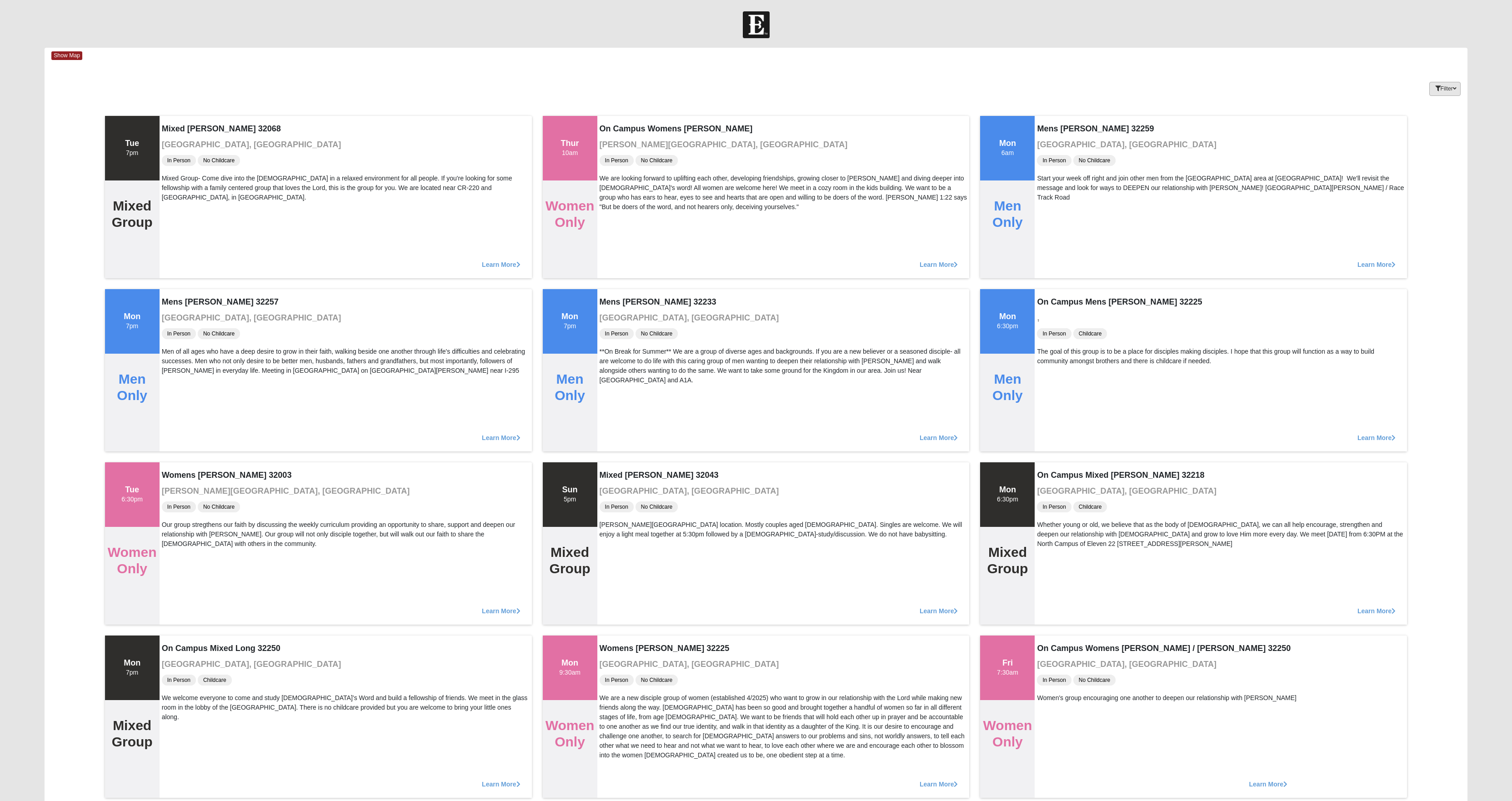
click at [1429, 96] on button "Filter" at bounding box center [1445, 89] width 31 height 14
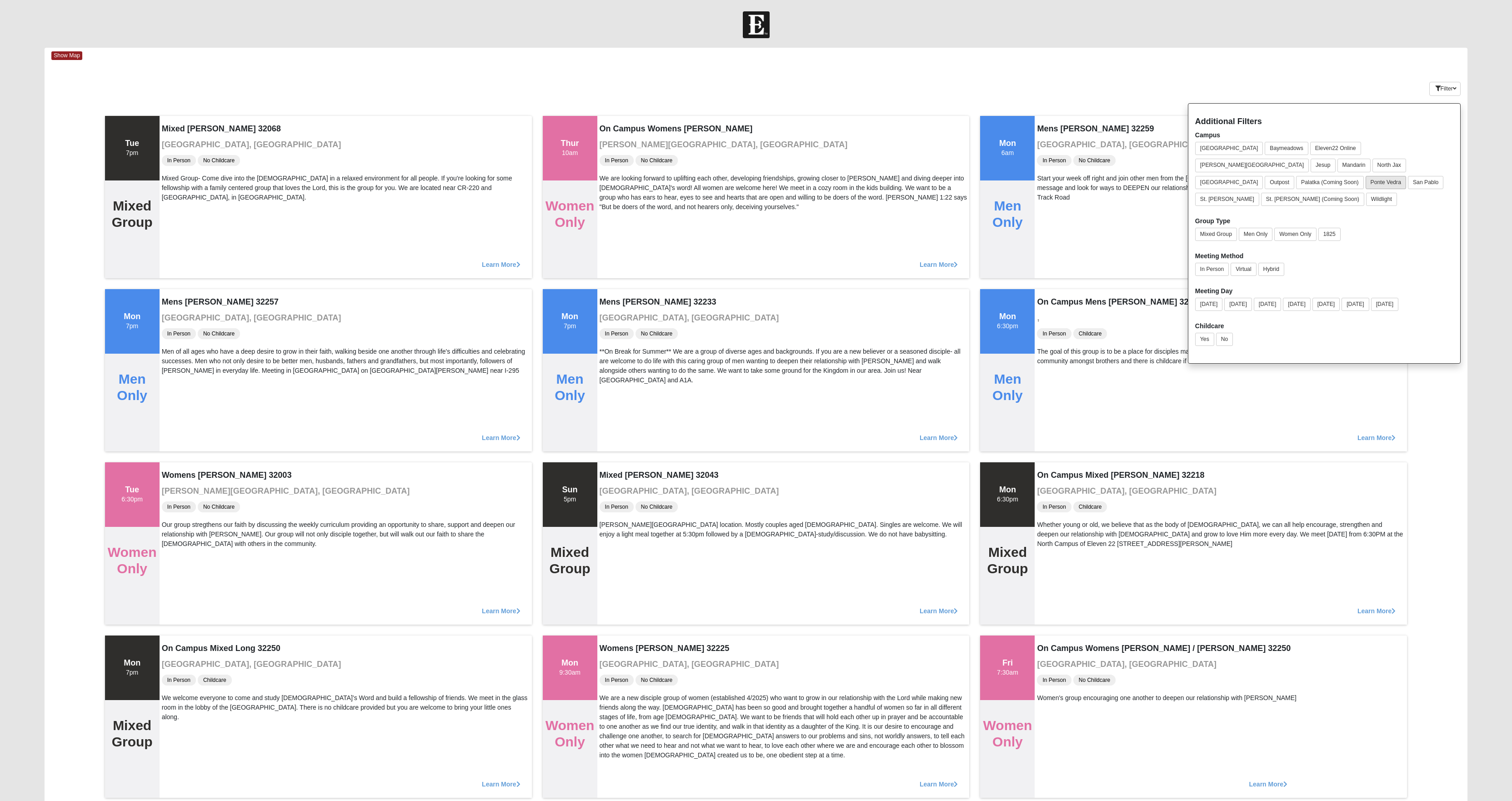
click at [1366, 189] on button "Ponte Vedra" at bounding box center [1386, 182] width 41 height 13
click at [1239, 241] on button "Men Only" at bounding box center [1256, 234] width 34 height 13
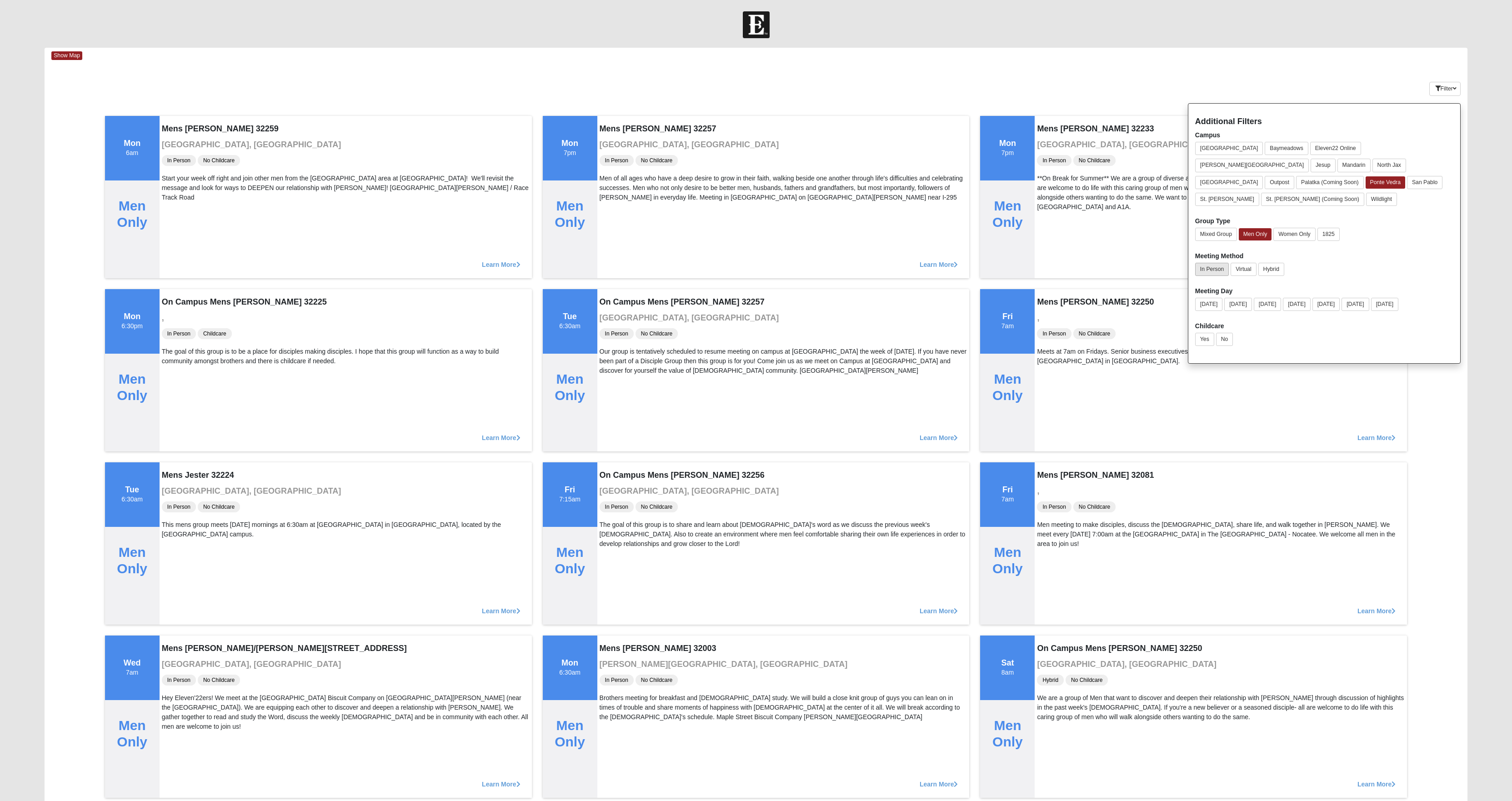
click at [1196, 276] on button "In Person" at bounding box center [1212, 269] width 34 height 13
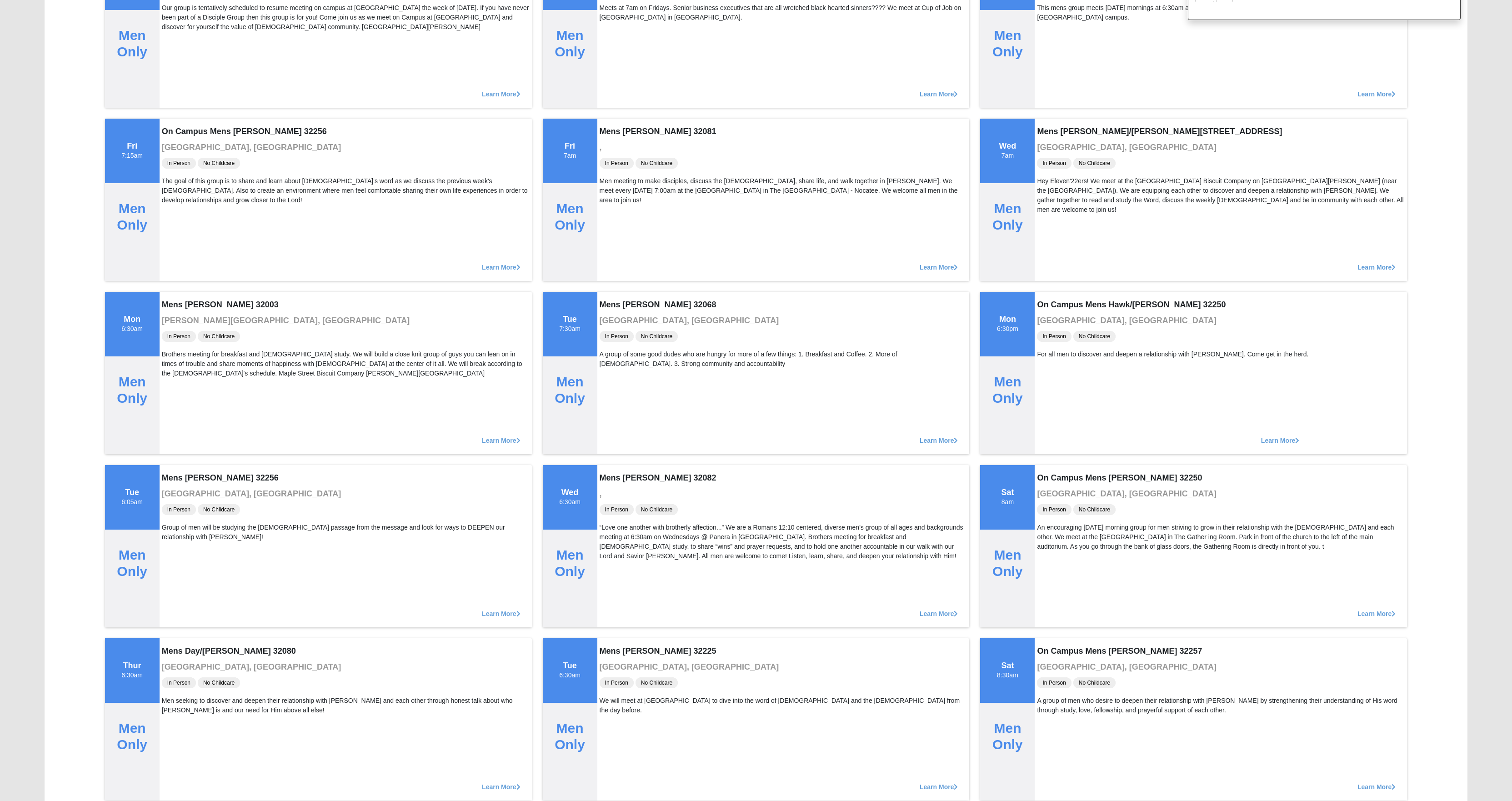
scroll to position [342, 0]
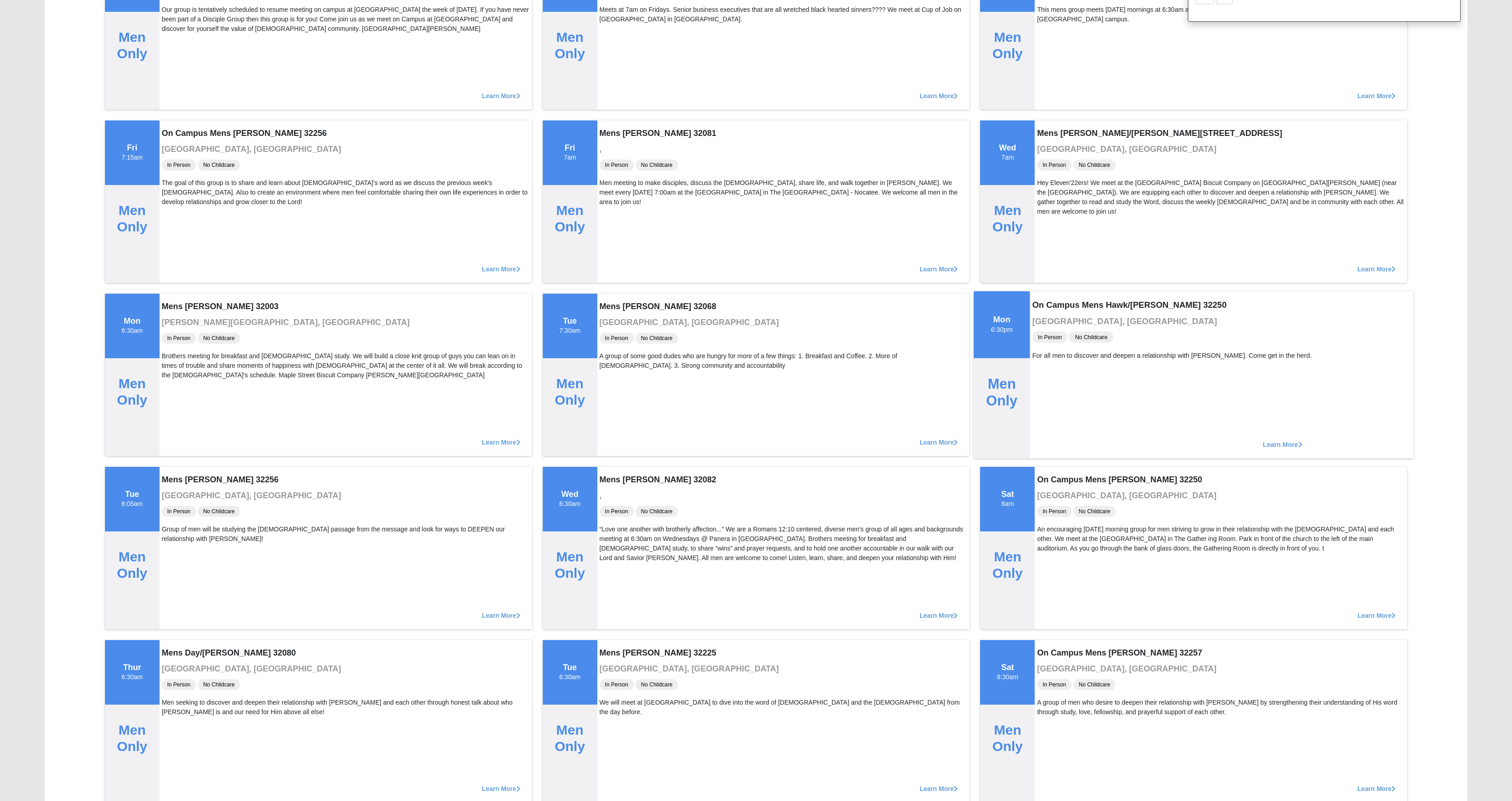
click at [1303, 440] on span "Learn More" at bounding box center [1283, 440] width 39 height 0
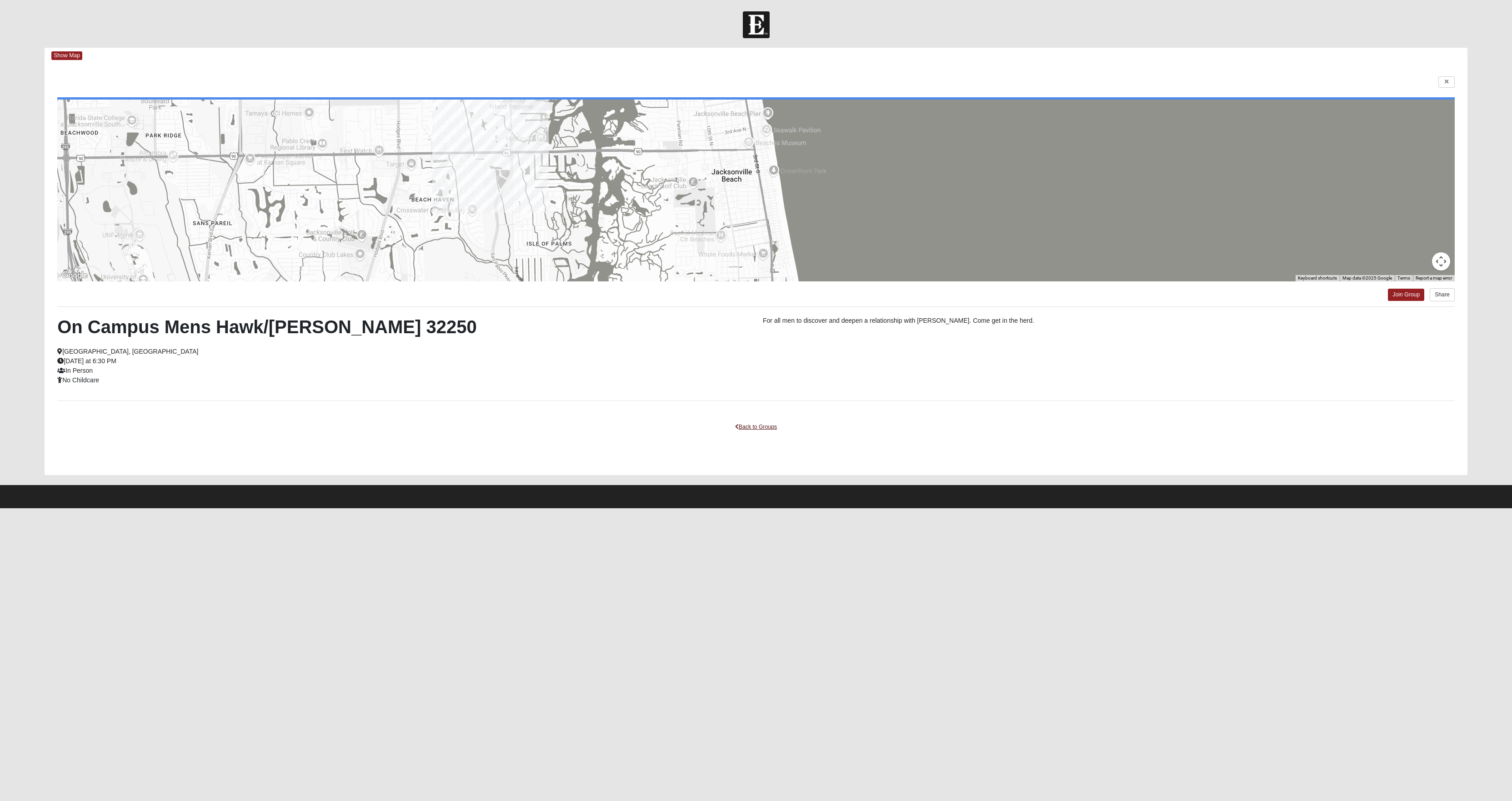
click at [761, 434] on link "Back to Groups" at bounding box center [756, 427] width 54 height 14
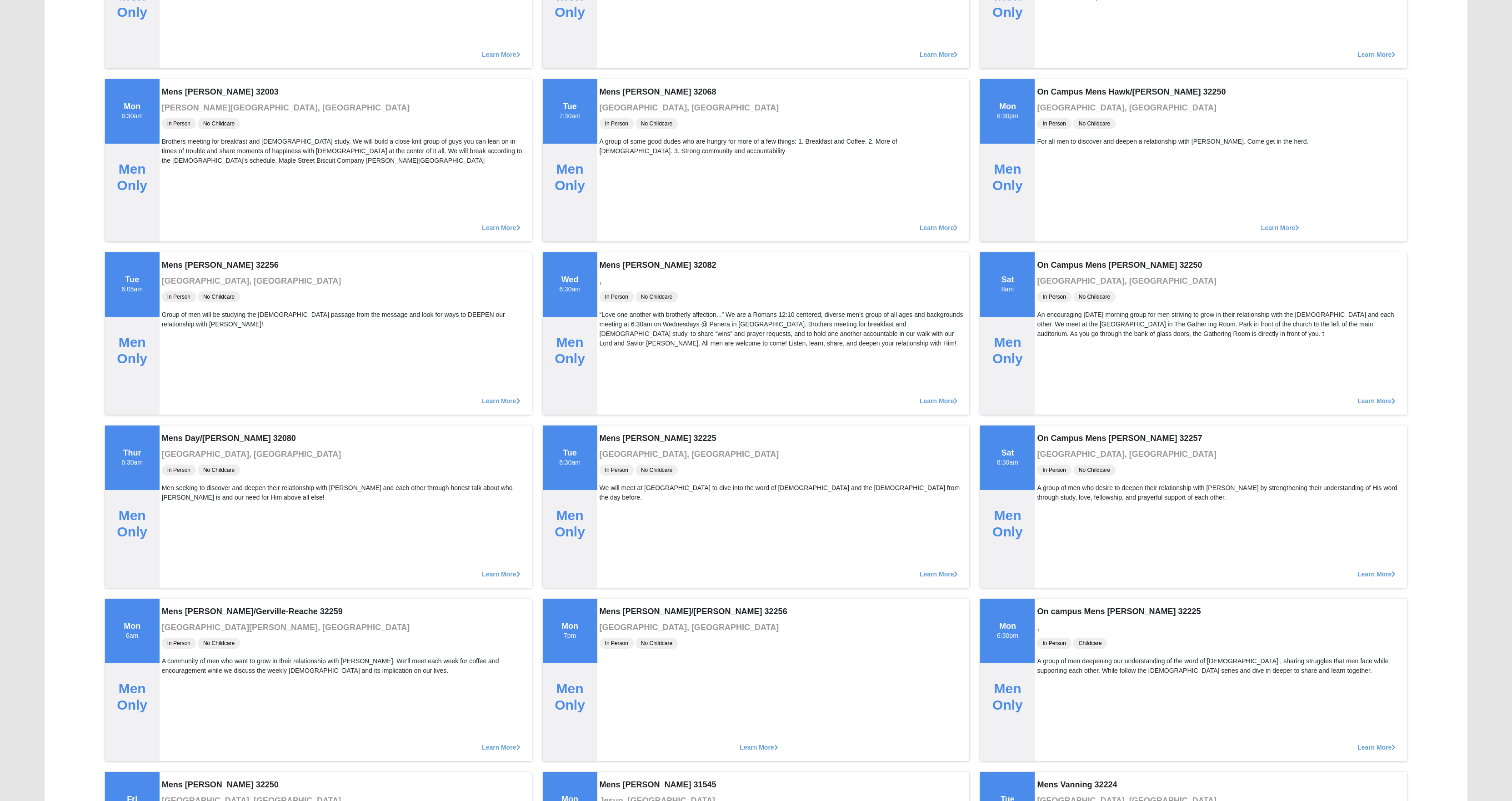
scroll to position [559, 0]
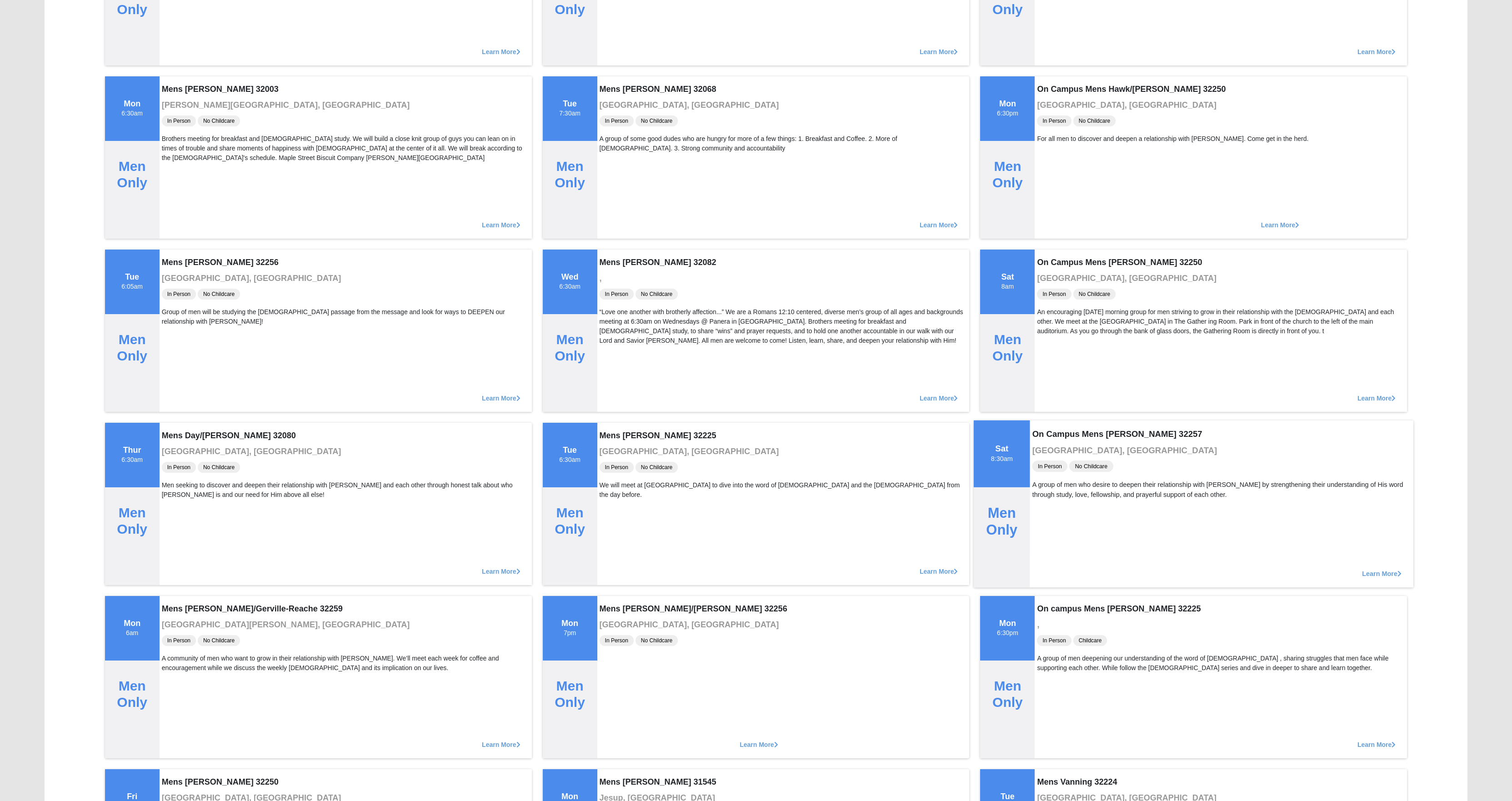
click at [1376, 569] on span "Learn More" at bounding box center [1382, 569] width 39 height 0
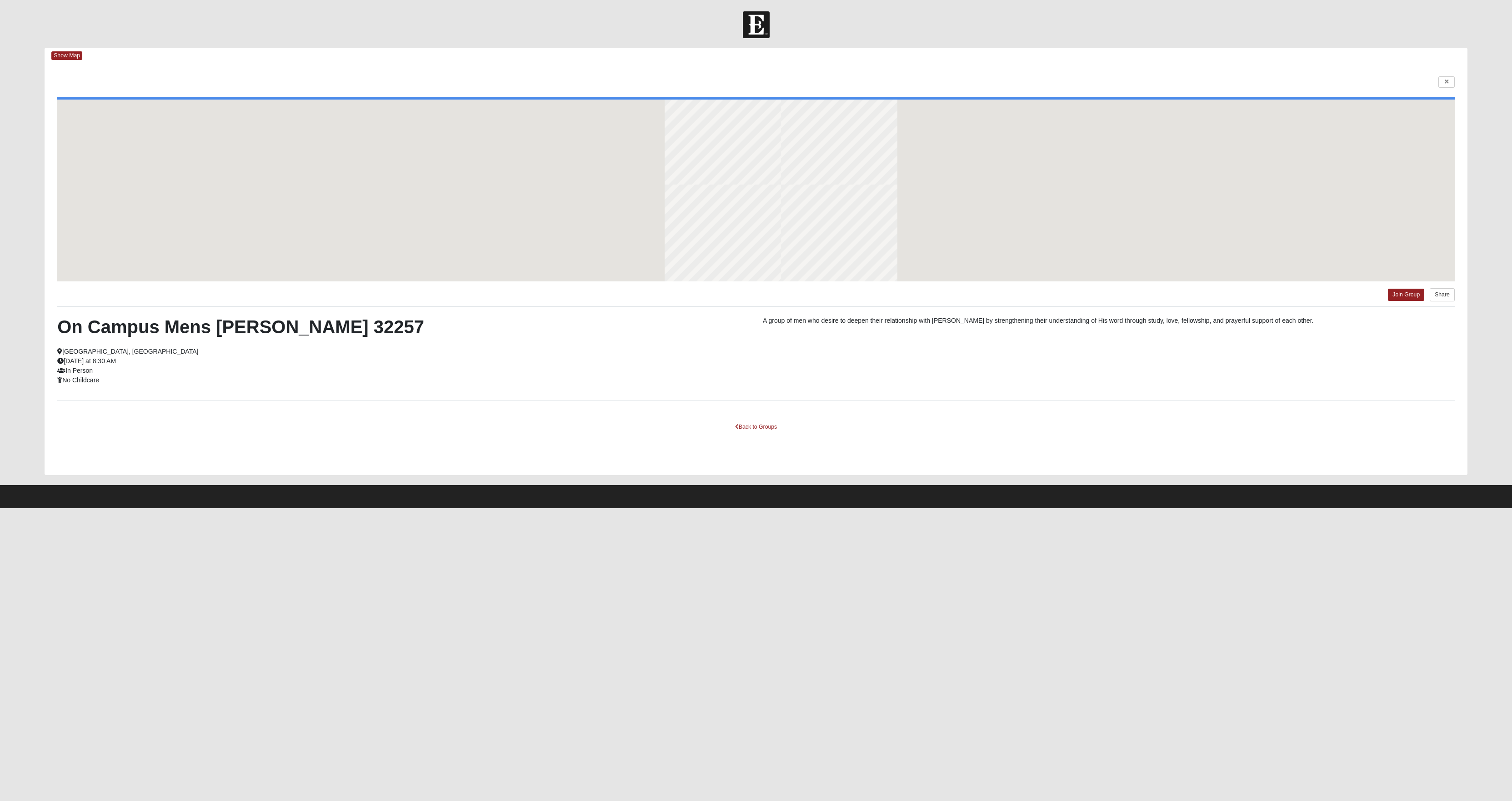
scroll to position [0, 0]
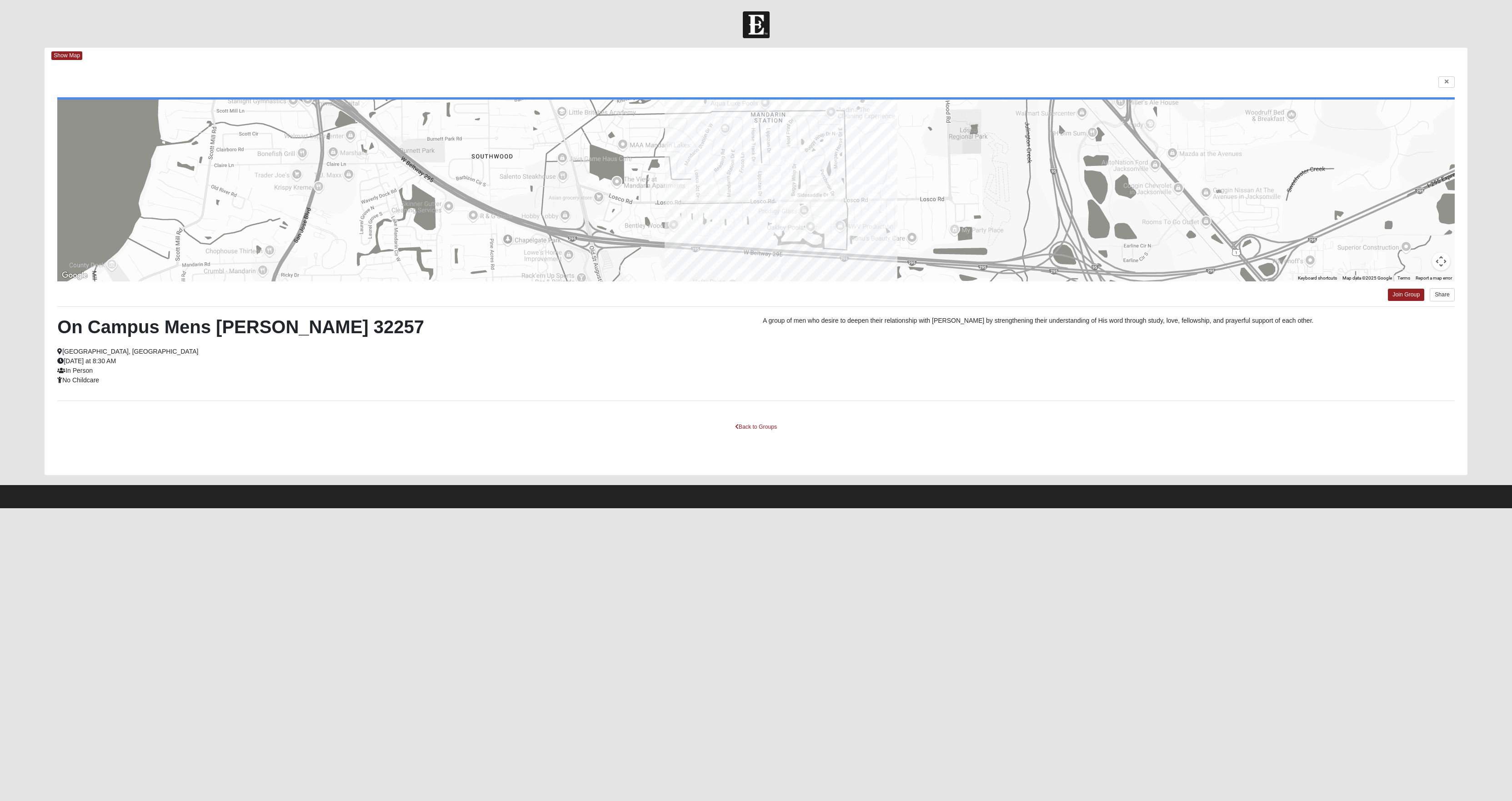
click at [742, 434] on link "Back to Groups" at bounding box center [756, 427] width 54 height 14
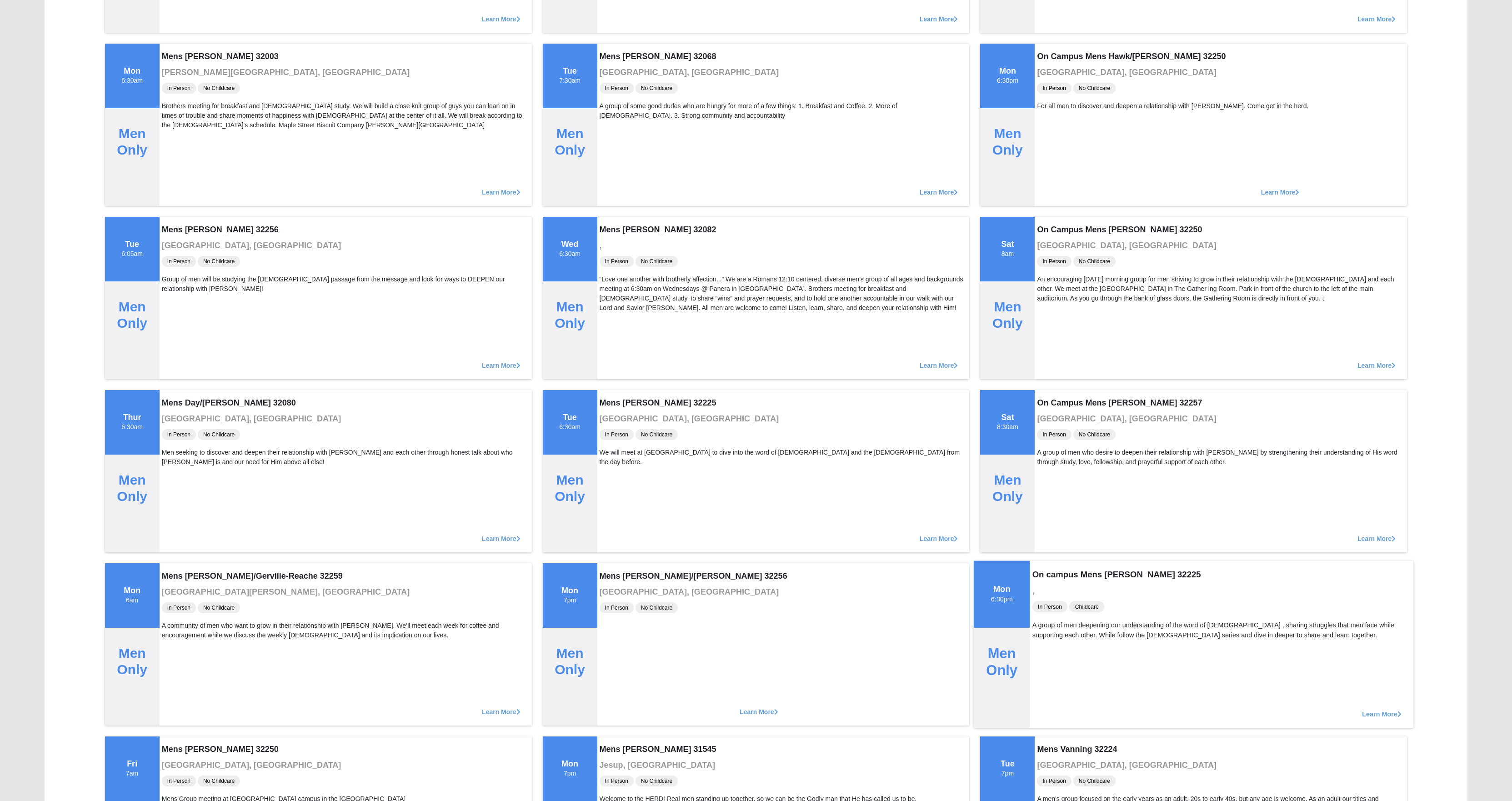
scroll to position [594, 0]
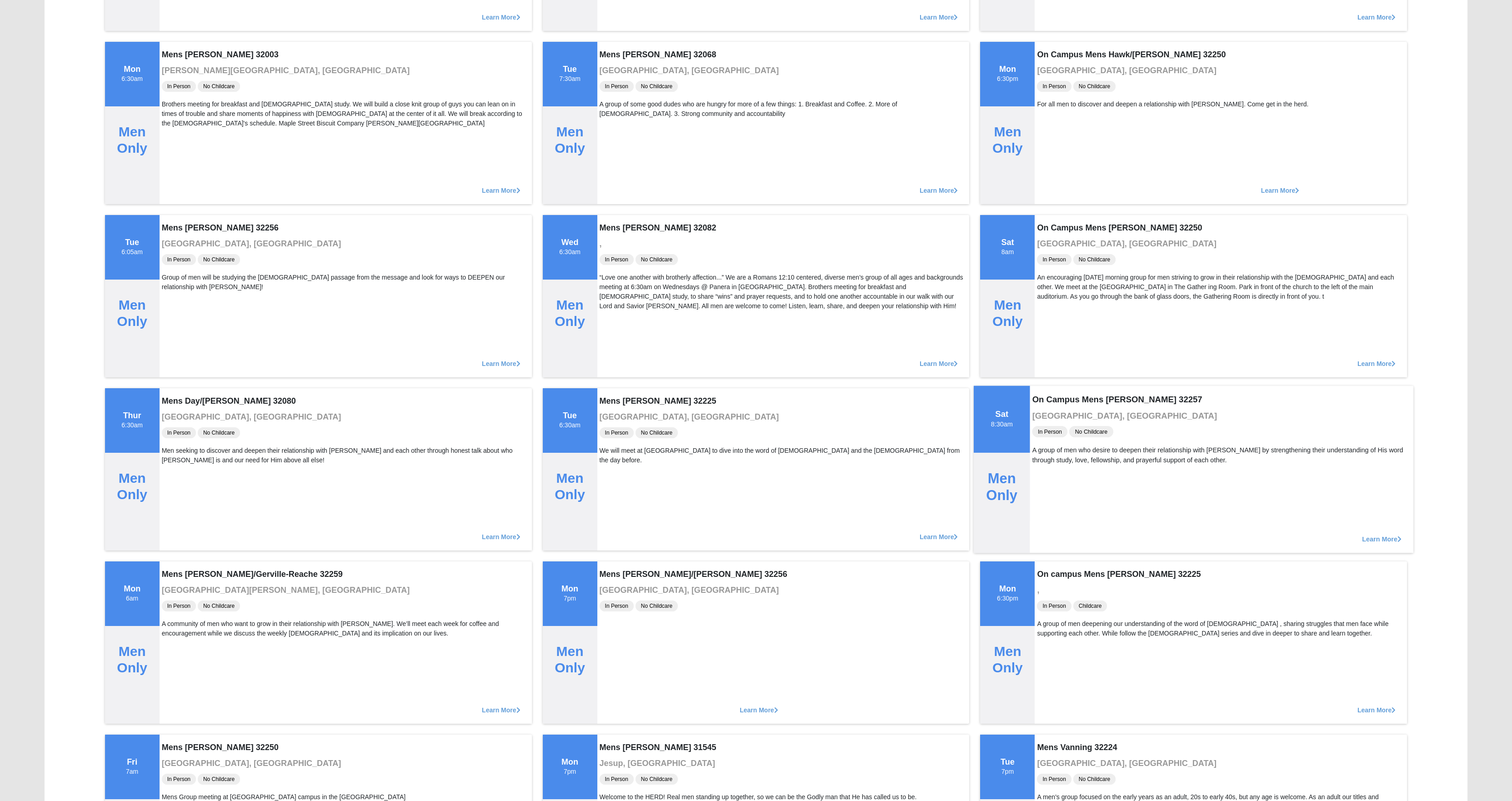
click at [1368, 534] on span "Learn More" at bounding box center [1382, 534] width 39 height 0
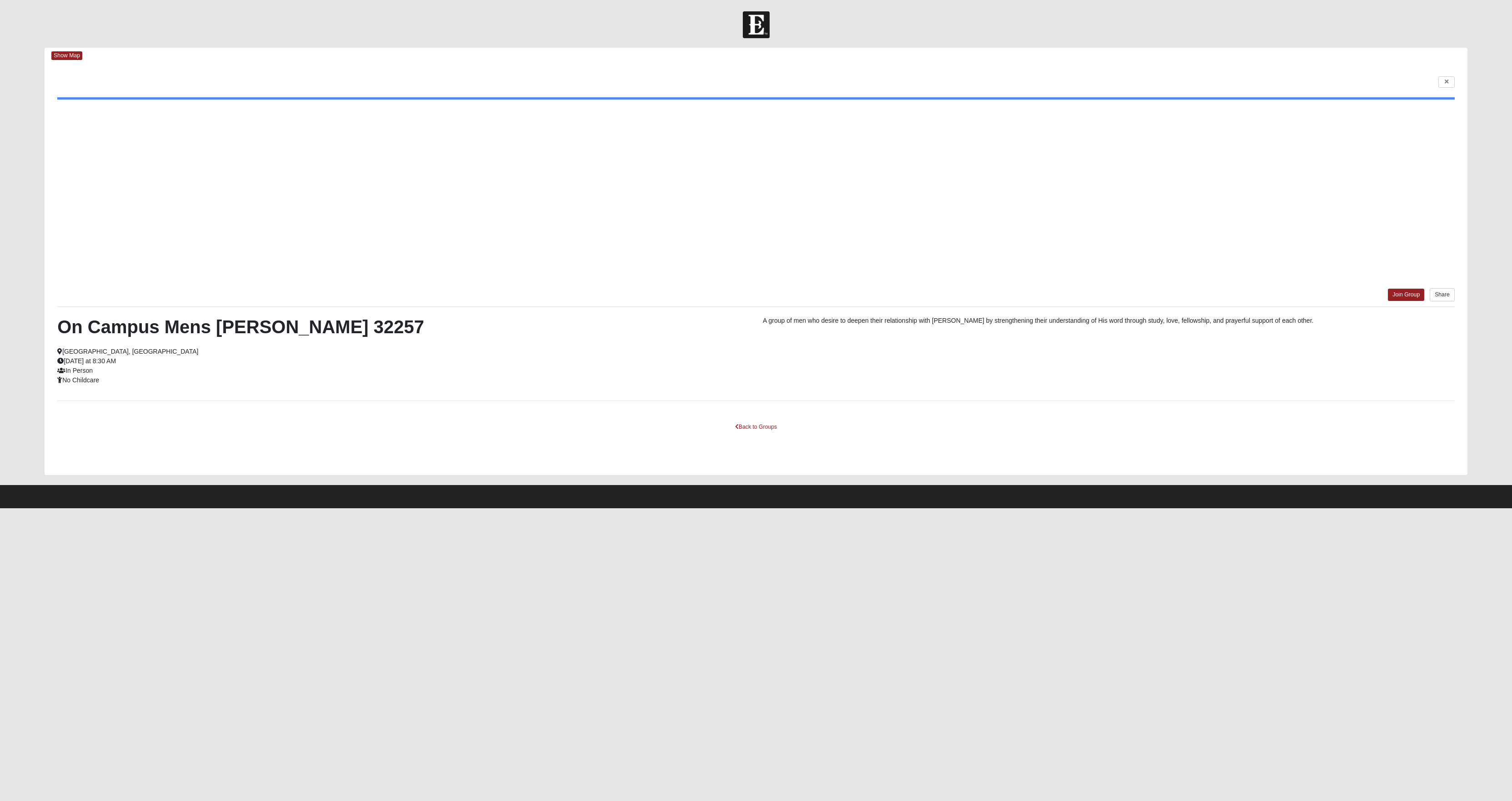
scroll to position [0, 0]
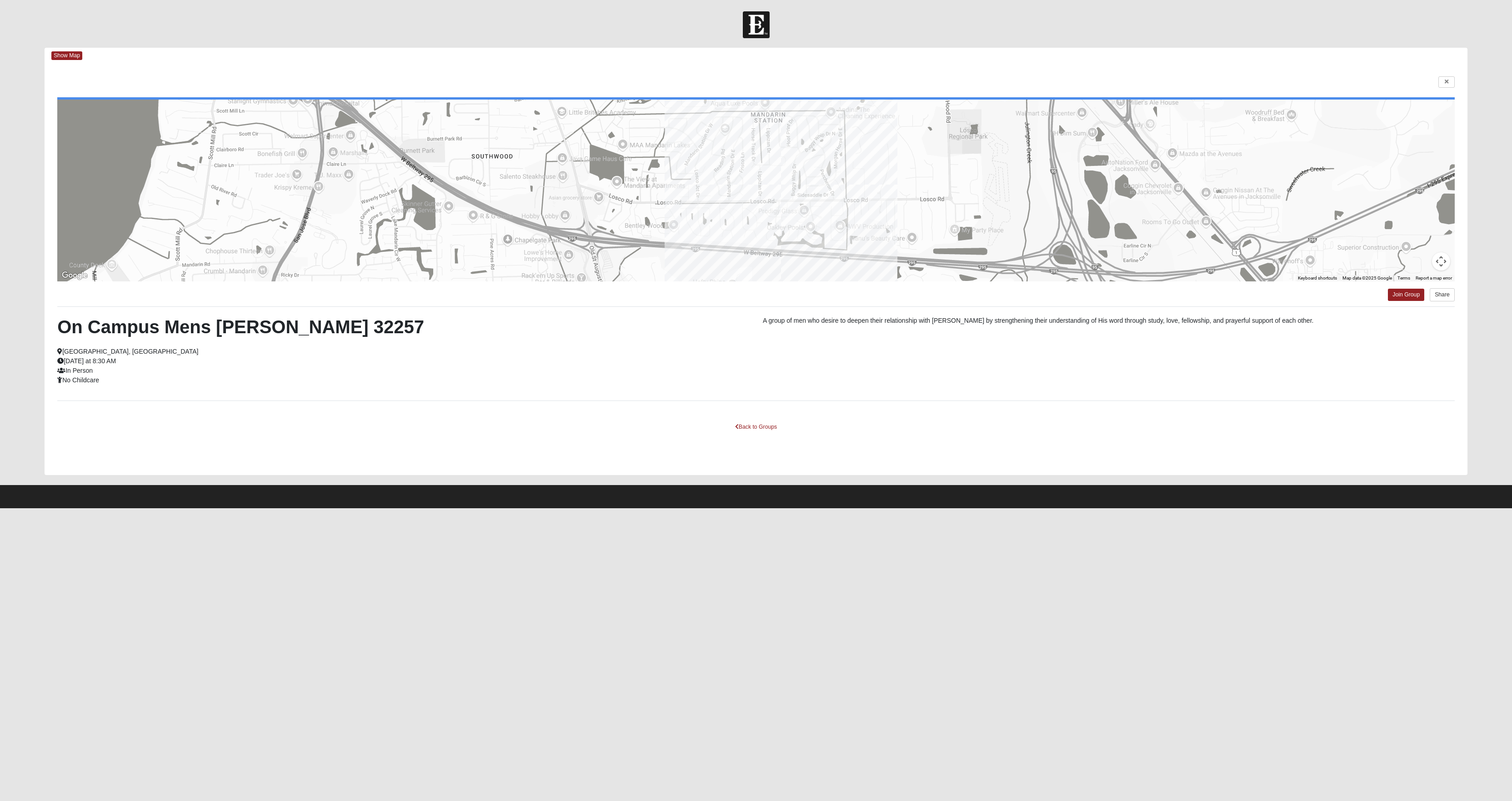
drag, startPoint x: 753, startPoint y: 458, endPoint x: 853, endPoint y: 465, distance: 100.2
click at [753, 434] on link "Back to Groups" at bounding box center [756, 427] width 54 height 14
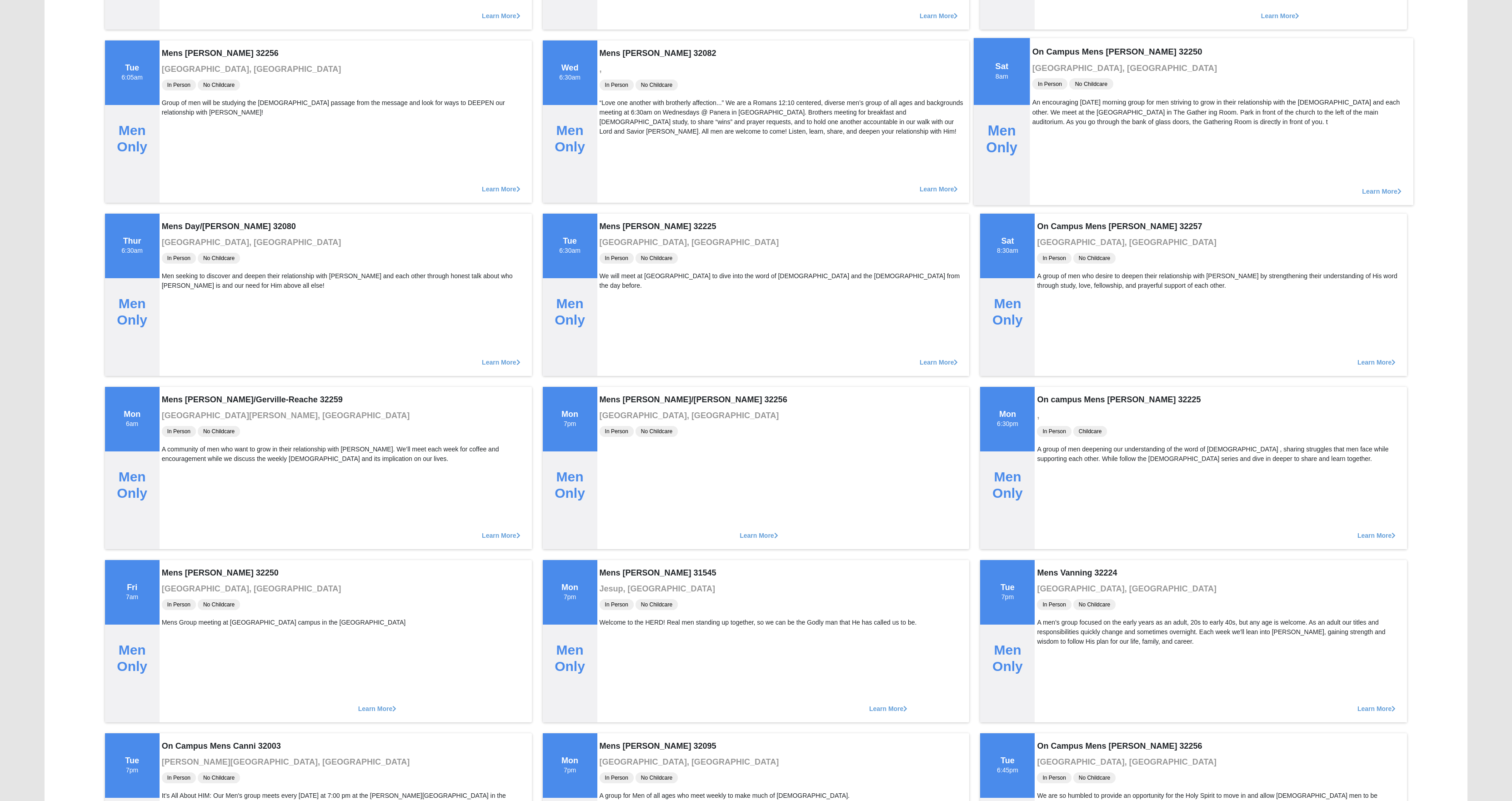
scroll to position [772, 0]
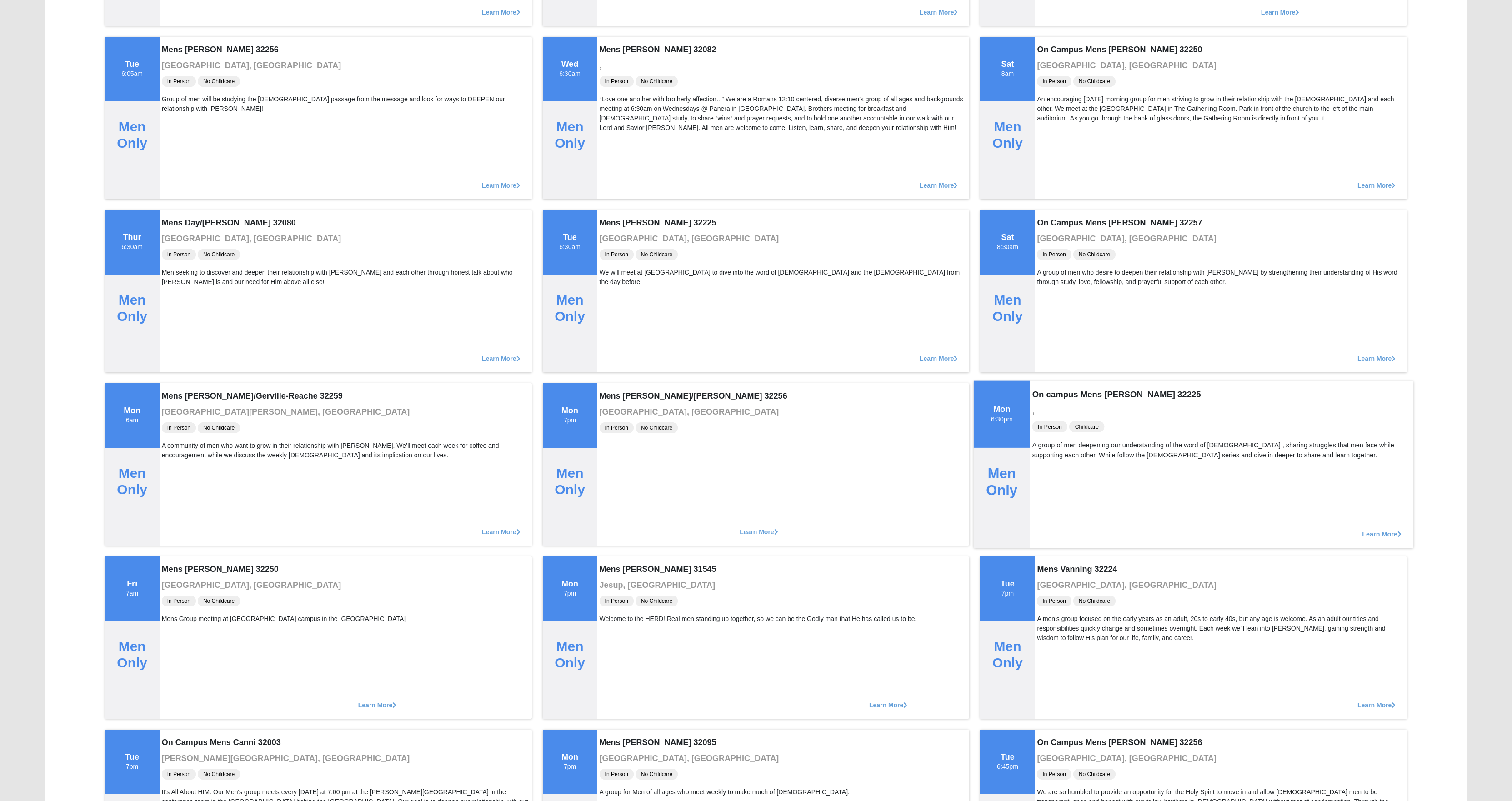
click at [1376, 529] on span "Learn More" at bounding box center [1382, 529] width 39 height 0
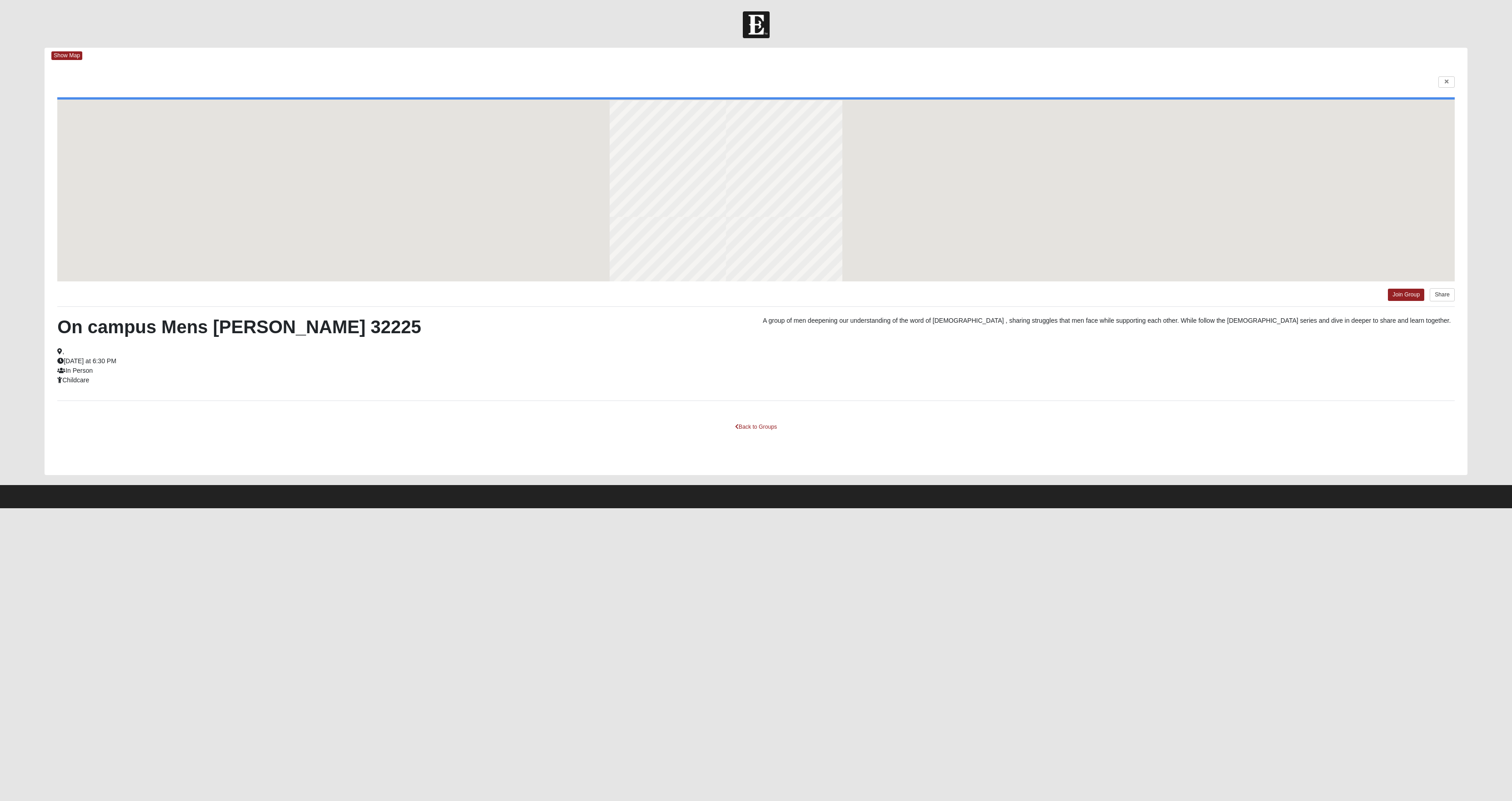
scroll to position [0, 0]
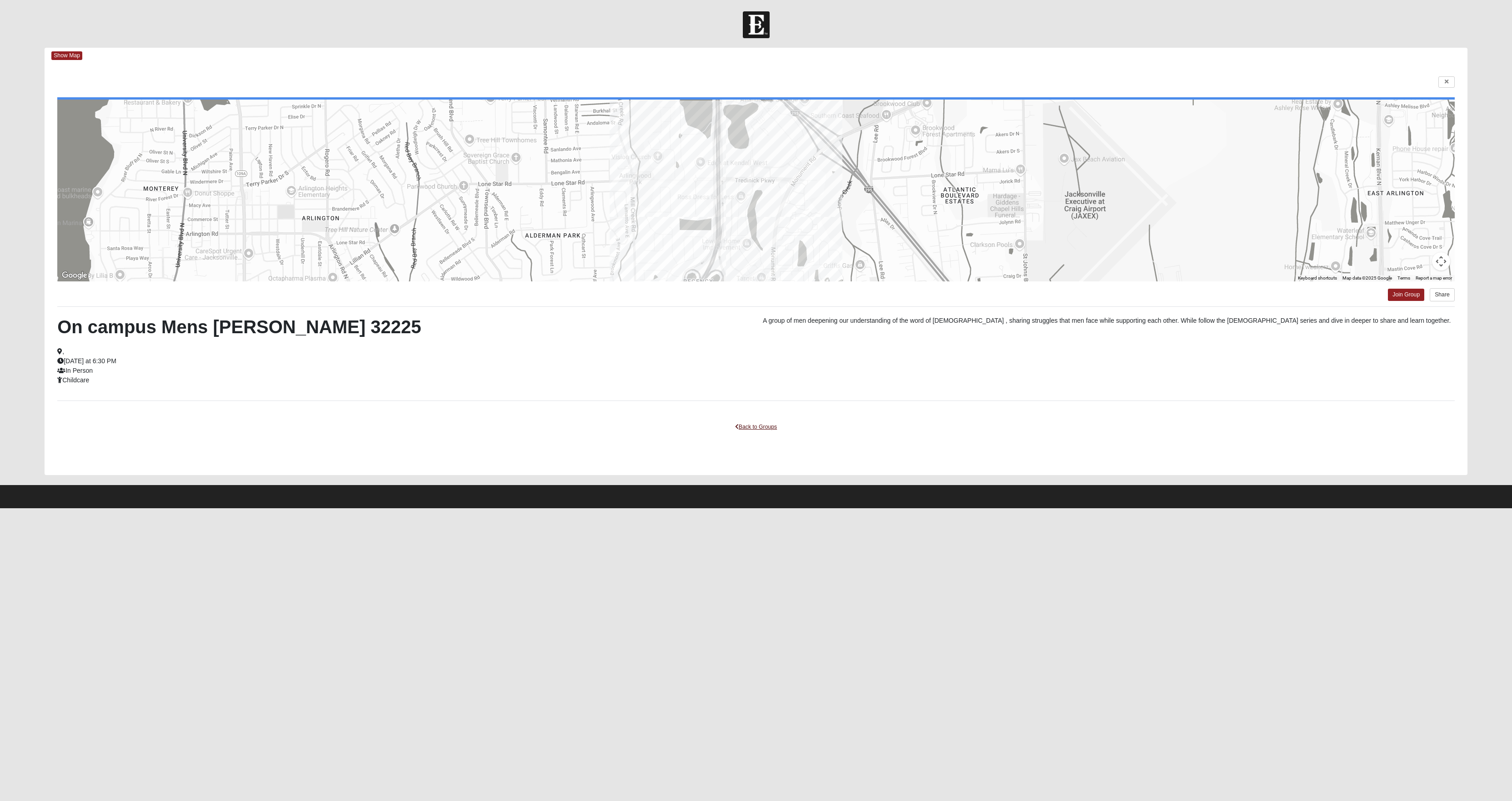
click at [749, 434] on link "Back to Groups" at bounding box center [756, 427] width 54 height 14
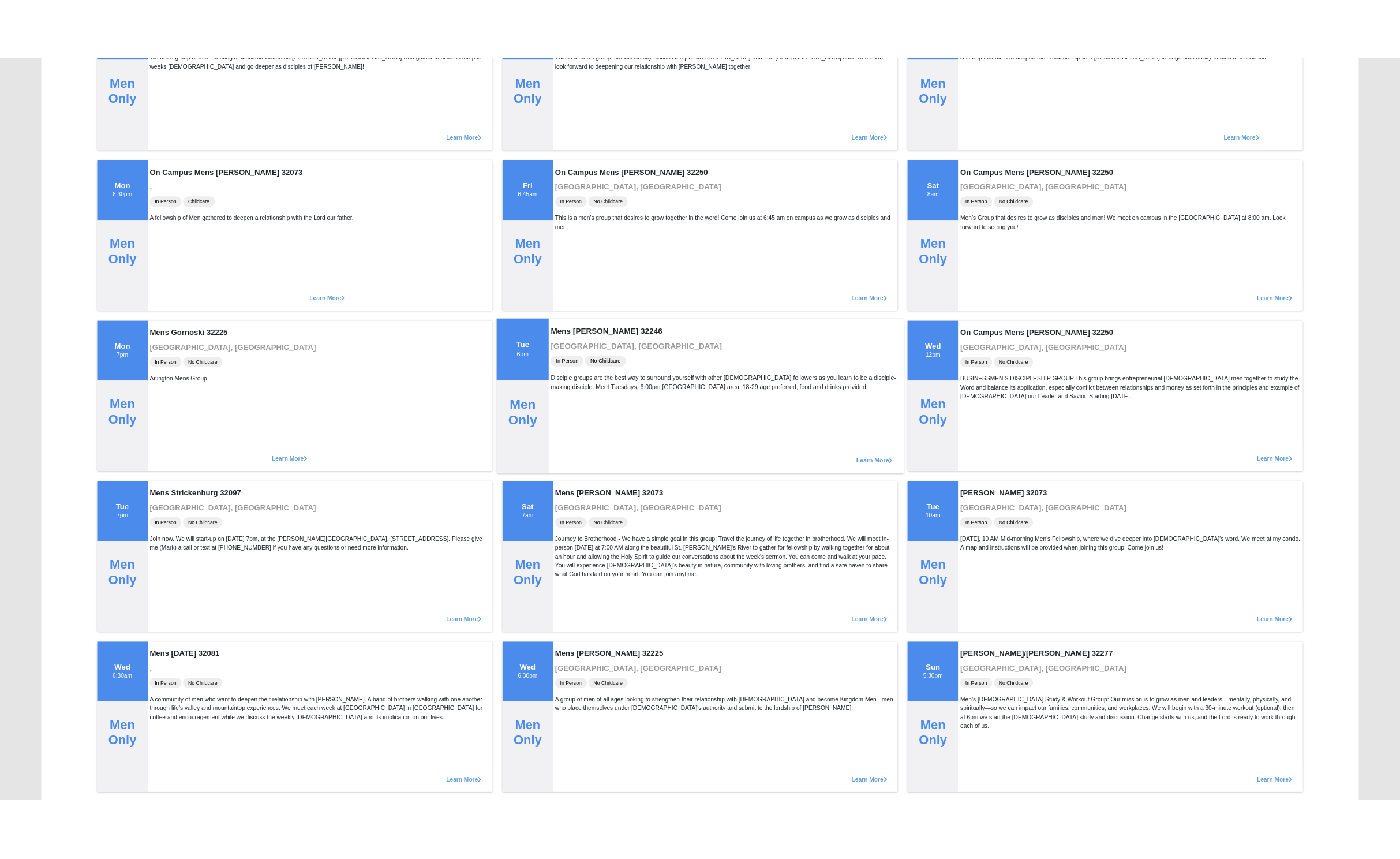
scroll to position [2870, 0]
